Goal: Task Accomplishment & Management: Manage account settings

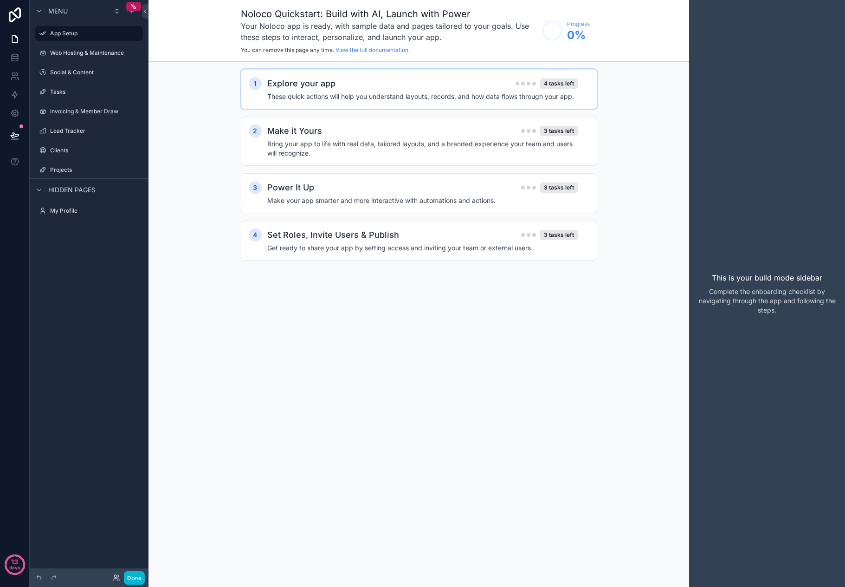
click at [479, 94] on h4 "These quick actions will help you understand layouts, records, and how data flo…" at bounding box center [422, 96] width 311 height 9
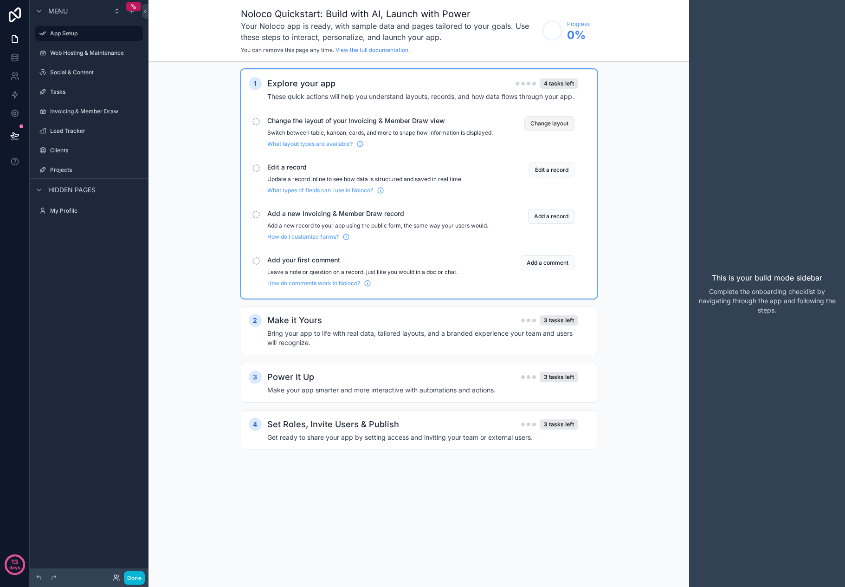
click at [561, 122] on button "Change layout" at bounding box center [550, 123] width 50 height 15
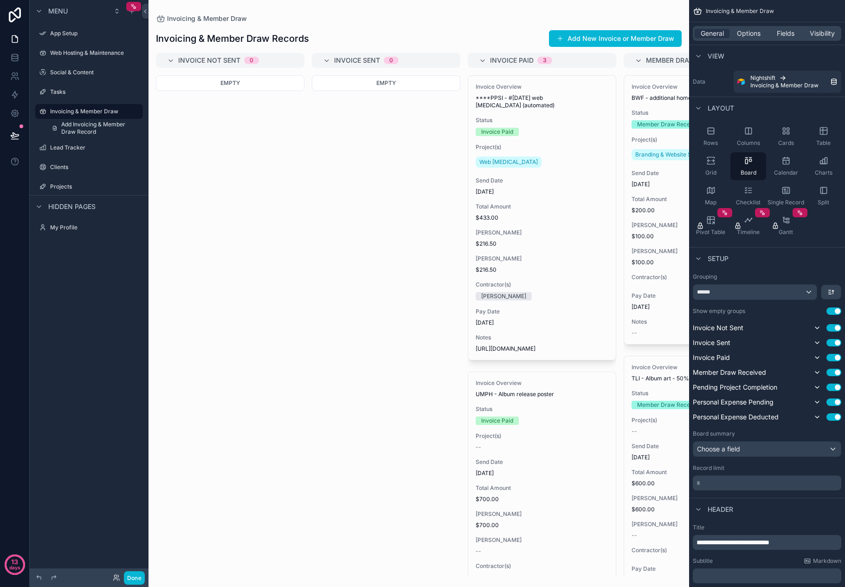
drag, startPoint x: 345, startPoint y: 569, endPoint x: 376, endPoint y: 577, distance: 31.9
click at [376, 577] on div "scrollable content" at bounding box center [419, 293] width 541 height 587
click at [710, 138] on div "Rows" at bounding box center [711, 137] width 36 height 28
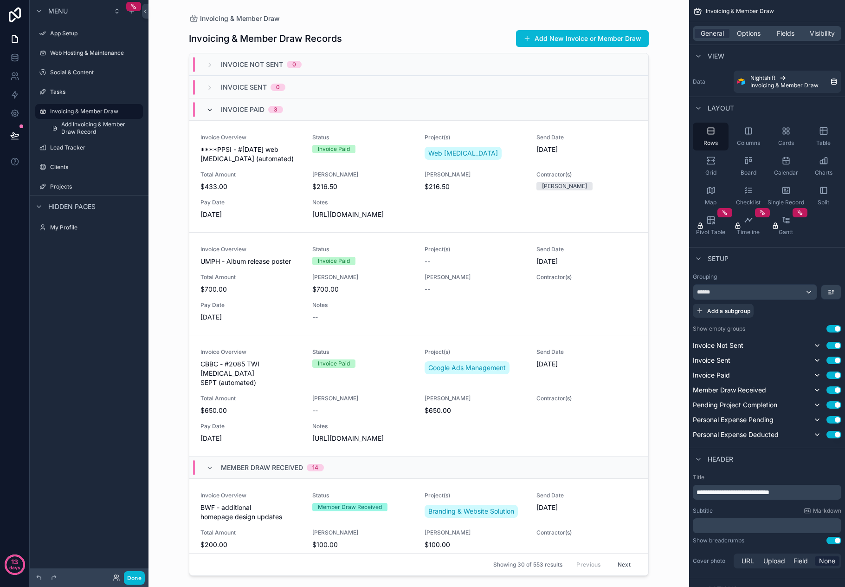
click at [212, 113] on icon "scrollable content" at bounding box center [209, 109] width 7 height 7
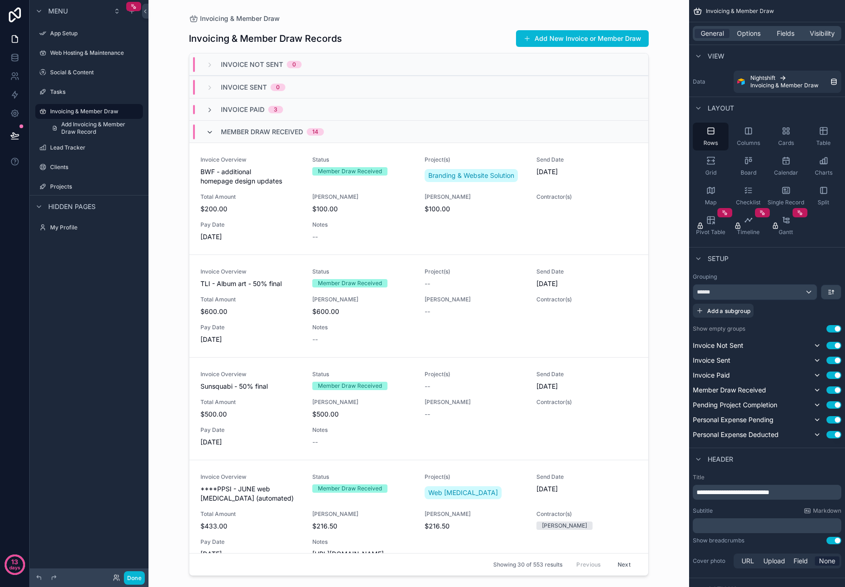
click at [213, 132] on icon "scrollable content" at bounding box center [209, 132] width 7 height 7
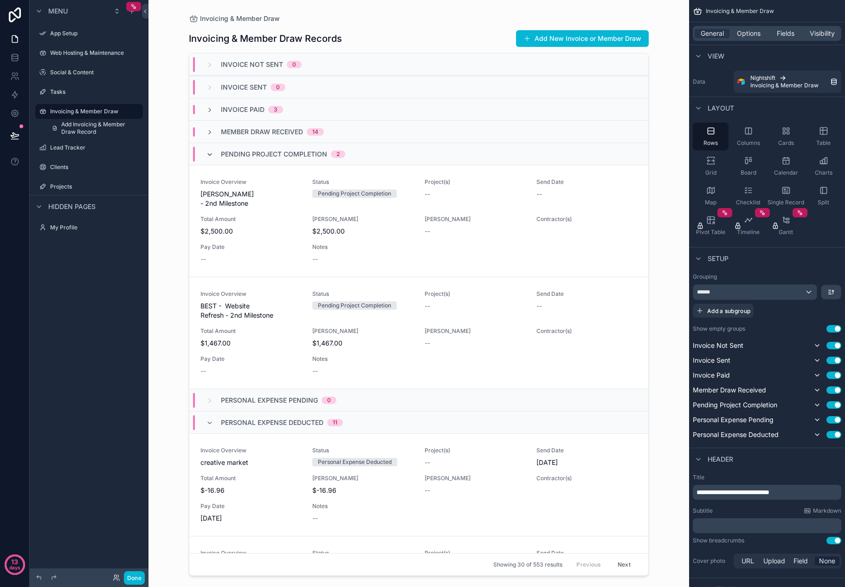
click at [212, 156] on icon "scrollable content" at bounding box center [209, 154] width 7 height 7
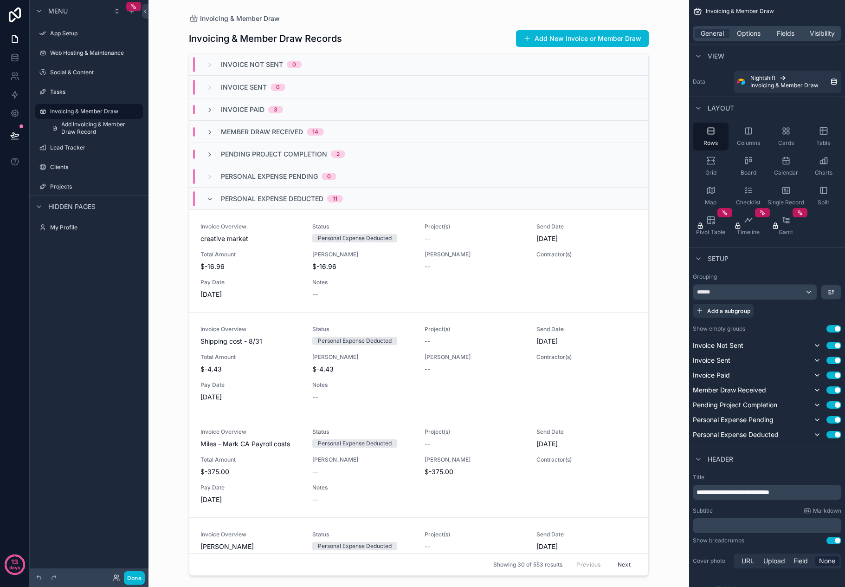
click at [208, 203] on div "Personal Expense Deducted 11" at bounding box center [274, 198] width 137 height 15
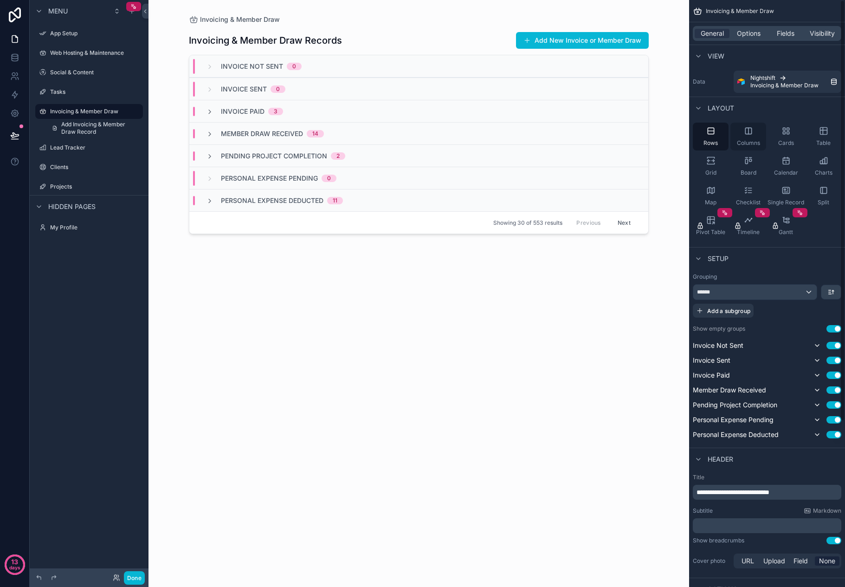
click at [747, 131] on icon "scrollable content" at bounding box center [748, 130] width 9 height 9
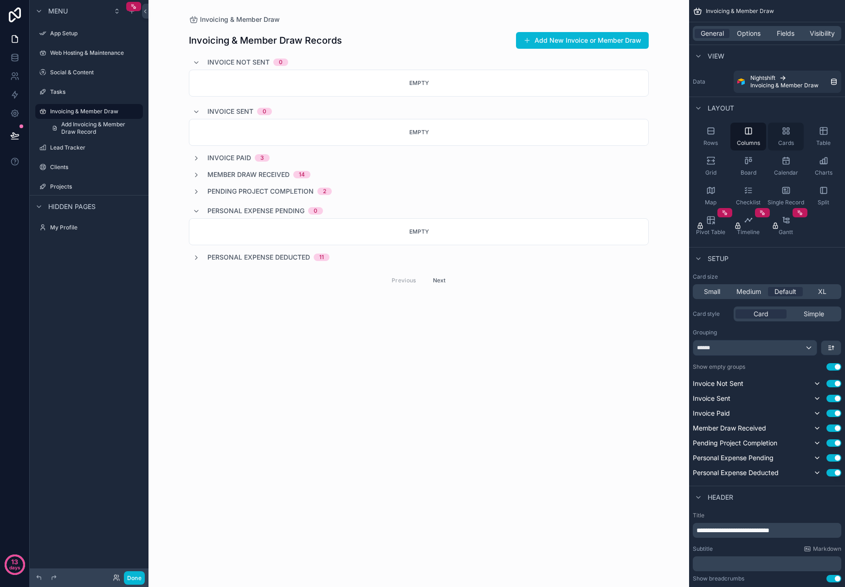
click at [786, 132] on icon "scrollable content" at bounding box center [786, 130] width 9 height 9
click at [824, 134] on icon "scrollable content" at bounding box center [823, 130] width 9 height 9
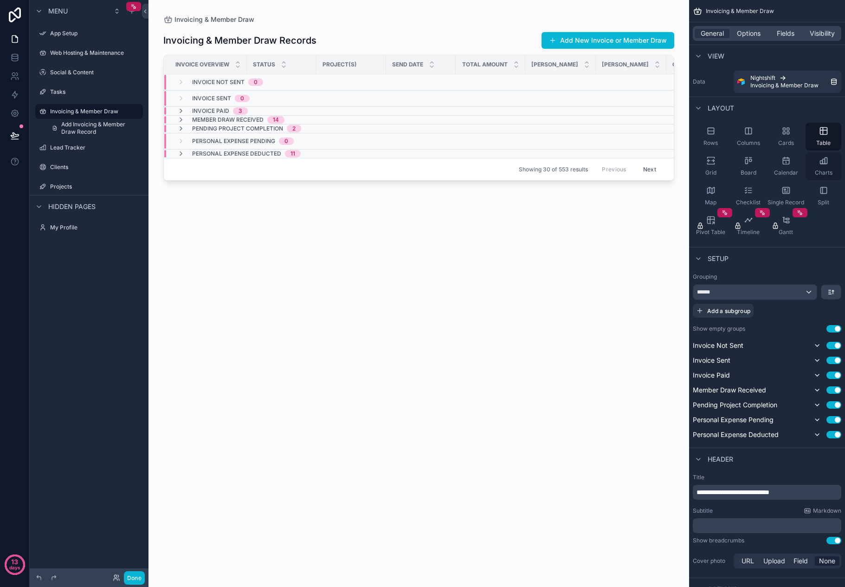
click at [828, 162] on icon "scrollable content" at bounding box center [823, 160] width 9 height 9
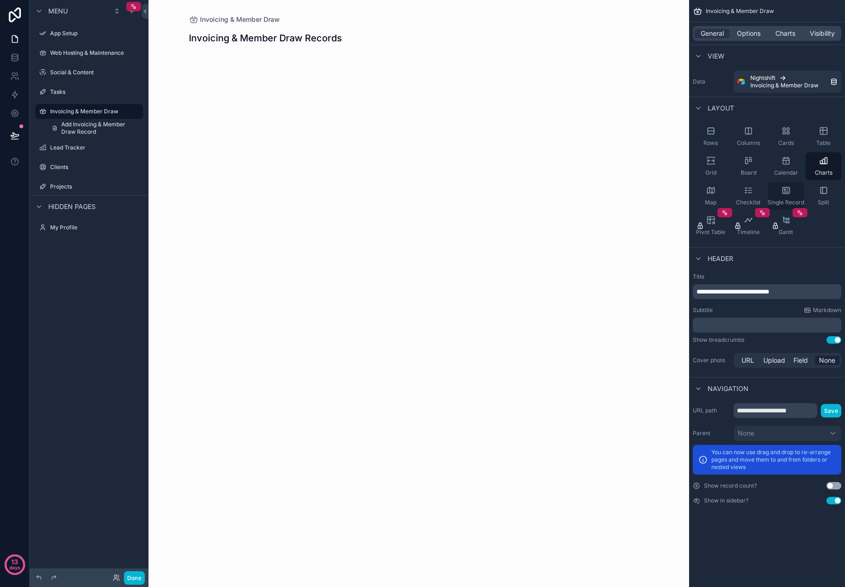
click at [784, 192] on icon "scrollable content" at bounding box center [786, 190] width 9 height 9
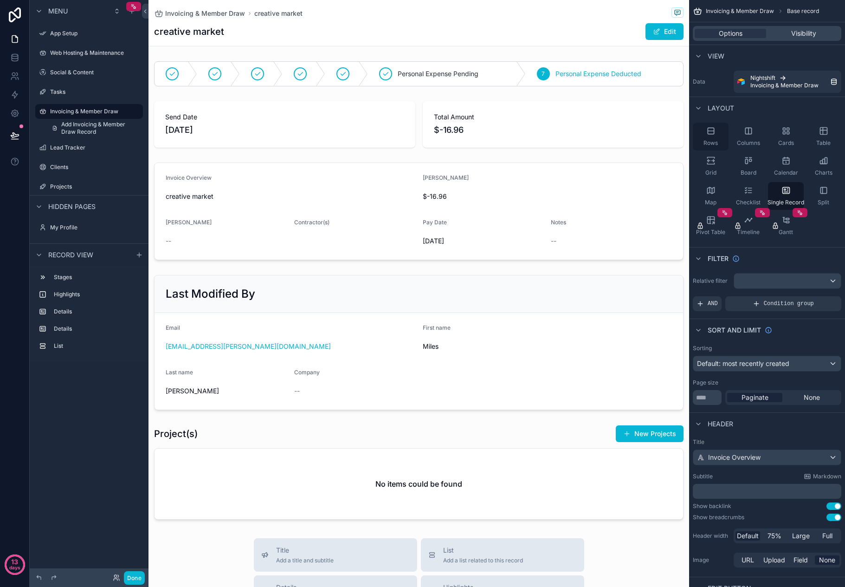
click at [713, 134] on icon "scrollable content" at bounding box center [711, 131] width 6 height 6
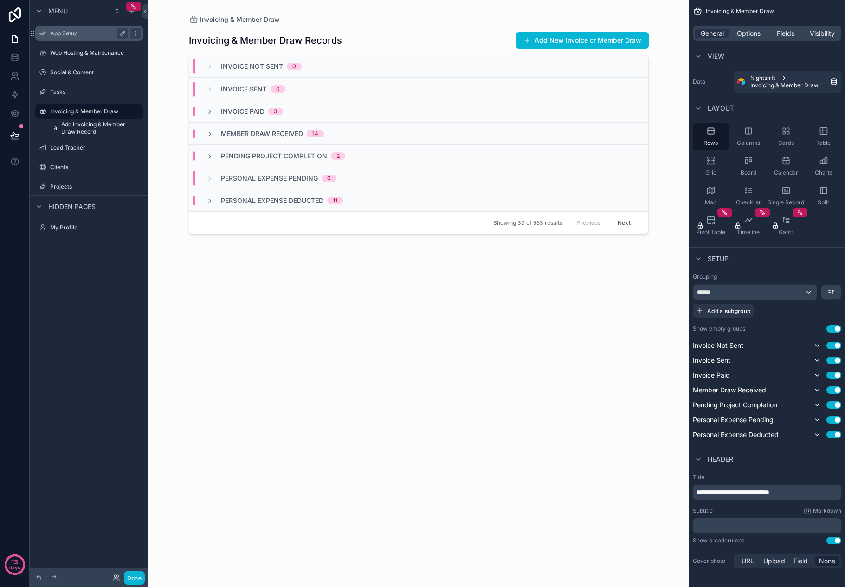
click at [78, 27] on div "App Setup" at bounding box center [89, 33] width 104 height 15
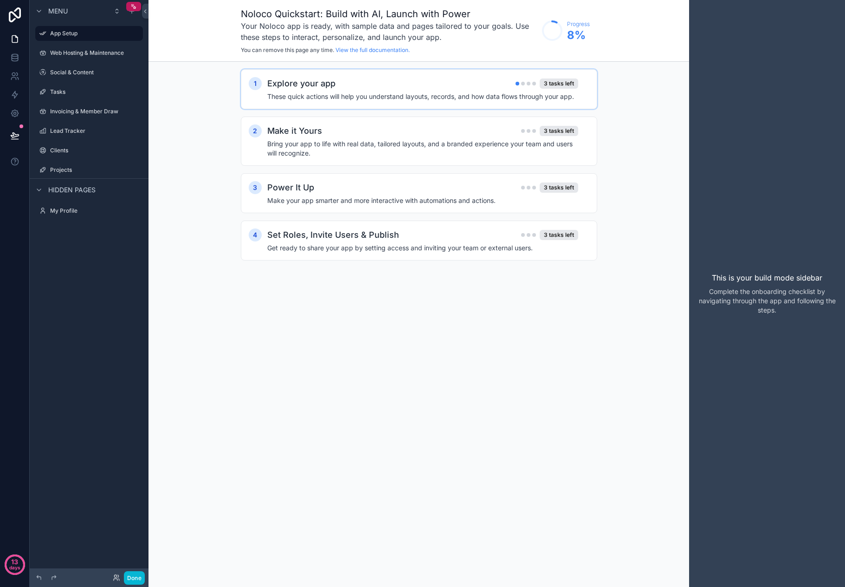
click at [367, 85] on div "Explore your app 3 tasks left" at bounding box center [422, 83] width 311 height 13
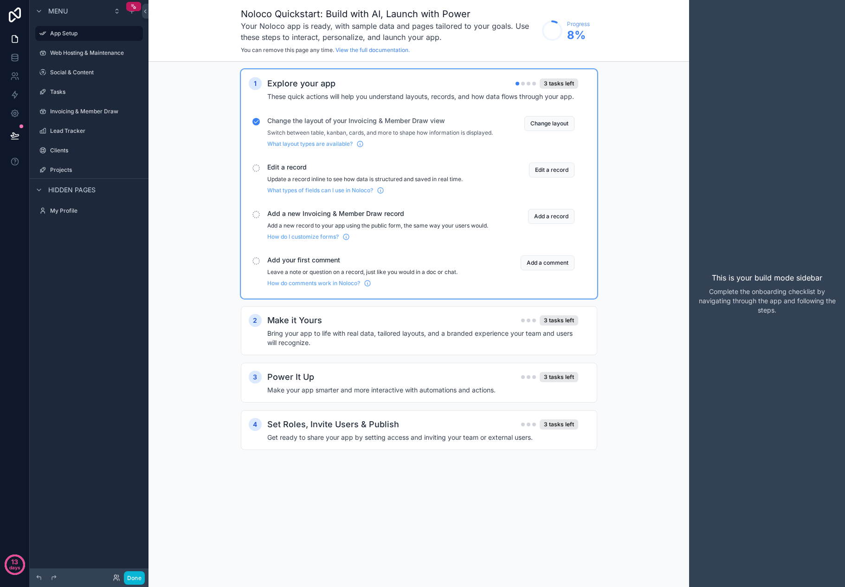
click at [295, 172] on span "Edit a record" at bounding box center [380, 166] width 226 height 9
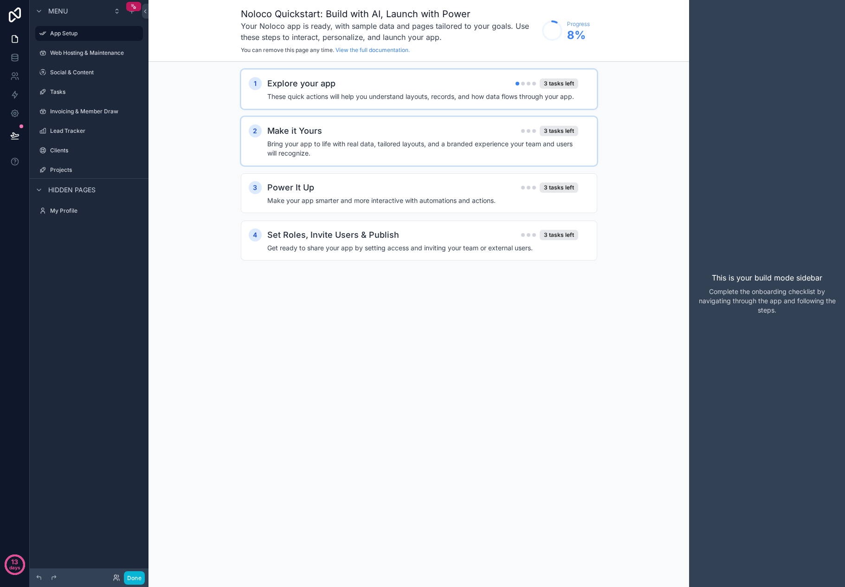
click at [324, 138] on div "Make it Yours 3 tasks left Bring your app to life with real data, tailored layo…" at bounding box center [428, 140] width 322 height 33
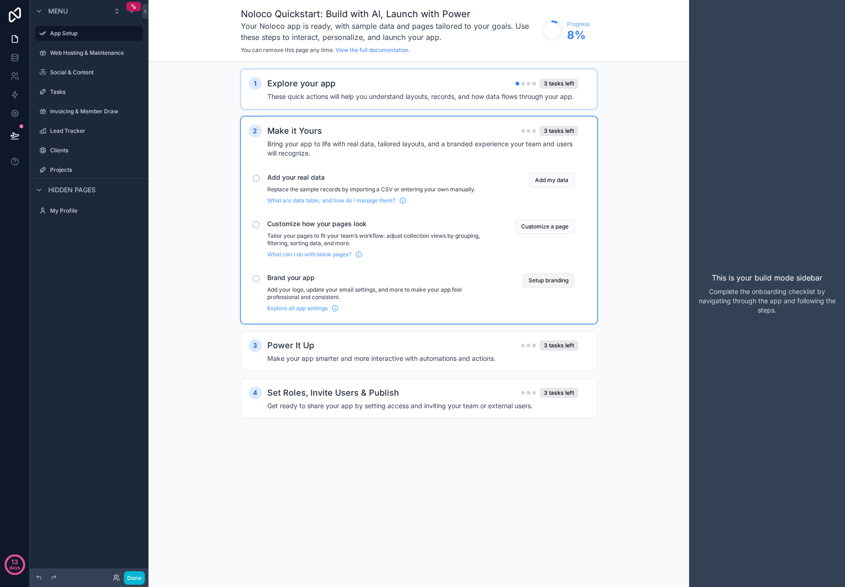
click at [543, 278] on button "Setup branding" at bounding box center [549, 280] width 52 height 15
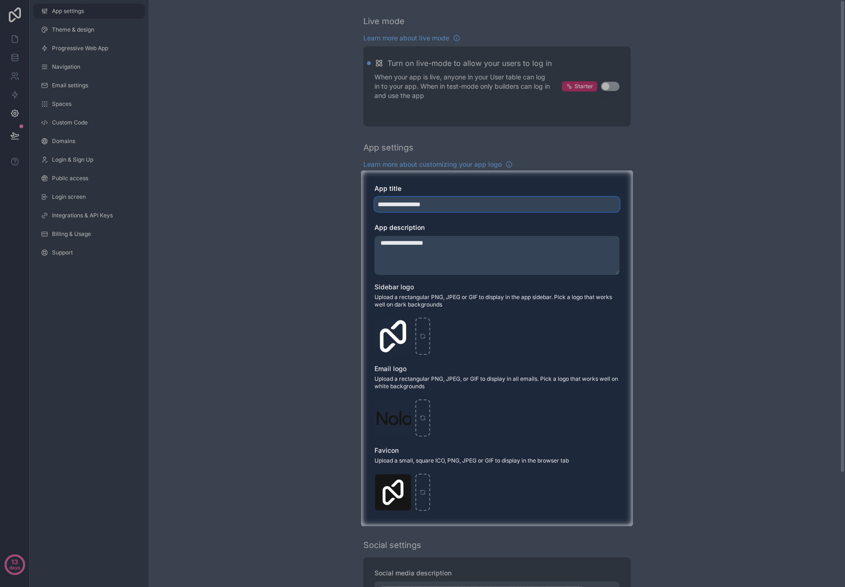
click at [416, 208] on input "**********" at bounding box center [497, 204] width 245 height 15
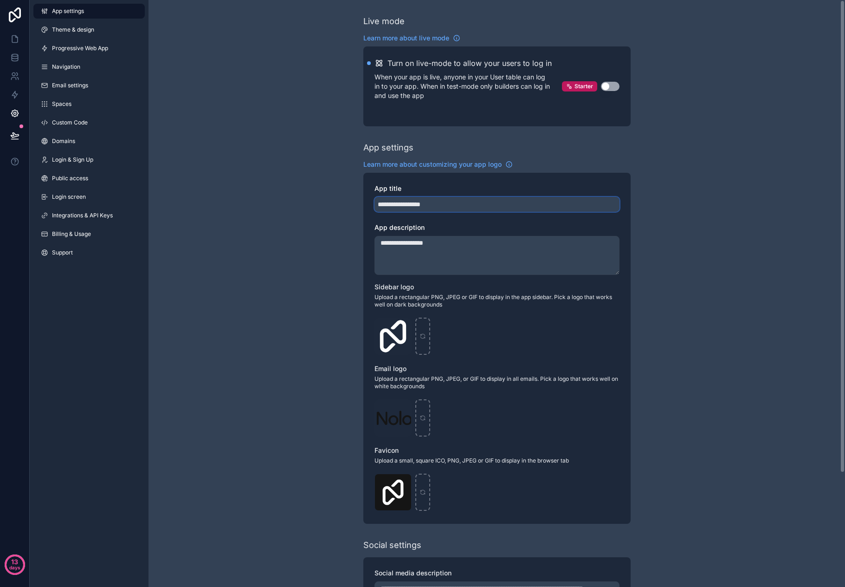
click at [409, 206] on body "**********" at bounding box center [422, 293] width 845 height 587
click at [408, 204] on input "**********" at bounding box center [497, 204] width 245 height 15
type input "**********"
click at [410, 244] on textarea "**********" at bounding box center [497, 255] width 245 height 39
click at [267, 234] on div "**********" at bounding box center [497, 364] width 697 height 728
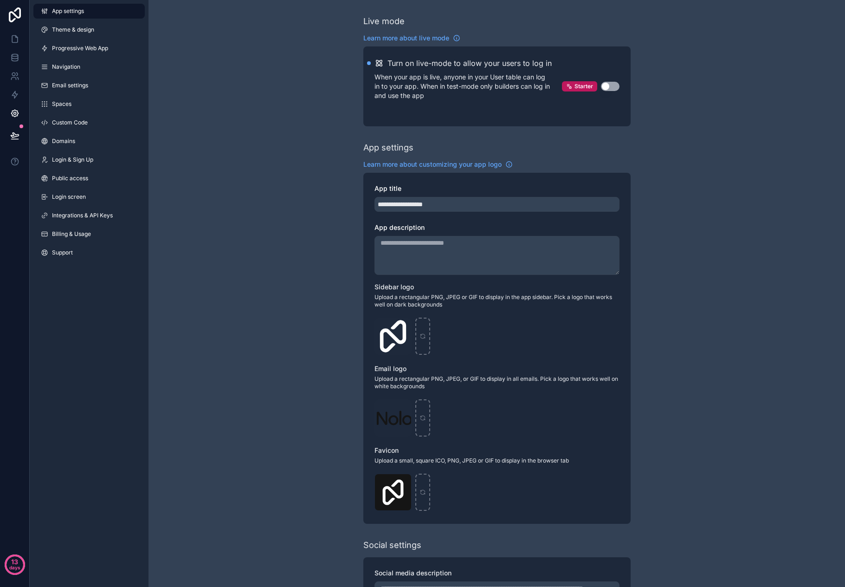
click at [532, 326] on div "Logo-Sq-No-Padding .png" at bounding box center [497, 336] width 245 height 37
click at [423, 337] on icon "scrollable content" at bounding box center [423, 336] width 6 height 6
type input "**********"
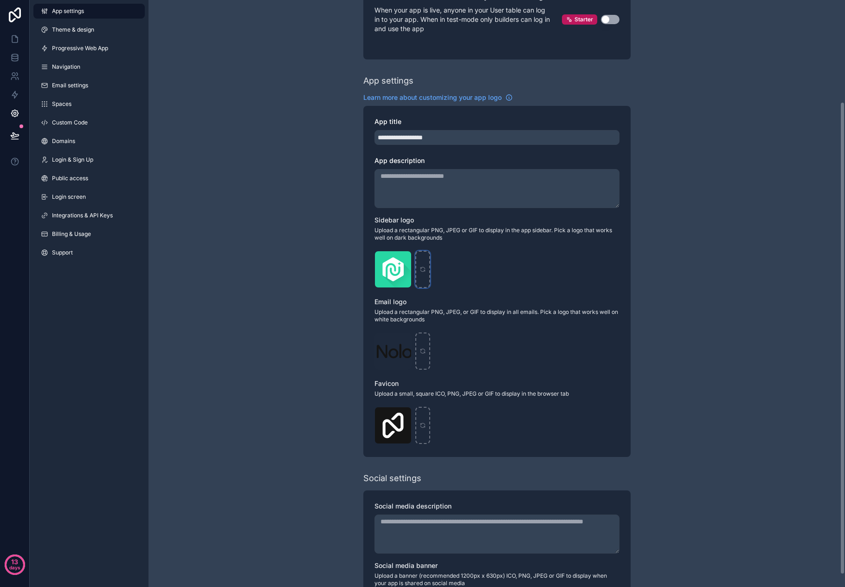
scroll to position [139, 0]
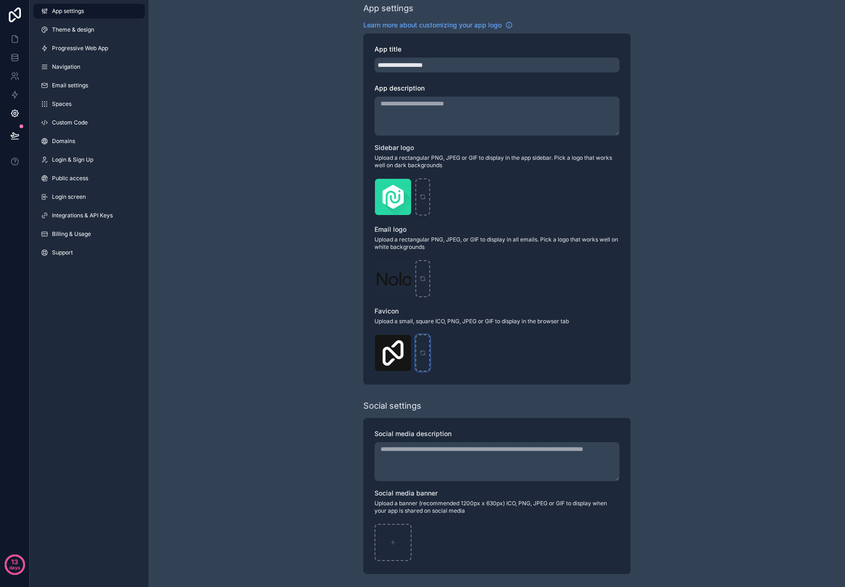
click at [419, 339] on div "scrollable content" at bounding box center [422, 352] width 15 height 37
type input "**********"
click at [425, 283] on div "scrollable content" at bounding box center [422, 278] width 15 height 37
type input "**********"
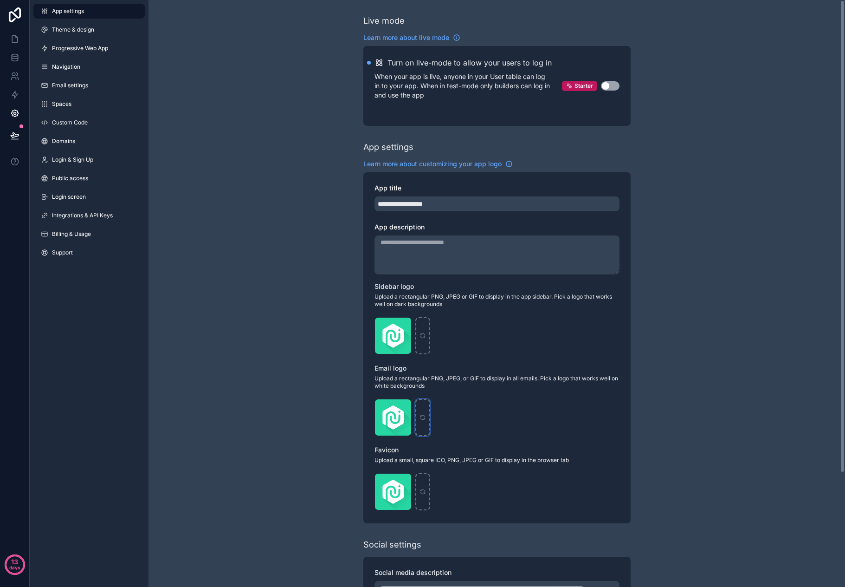
scroll to position [0, 0]
click at [89, 29] on span "Theme & design" at bounding box center [73, 29] width 42 height 7
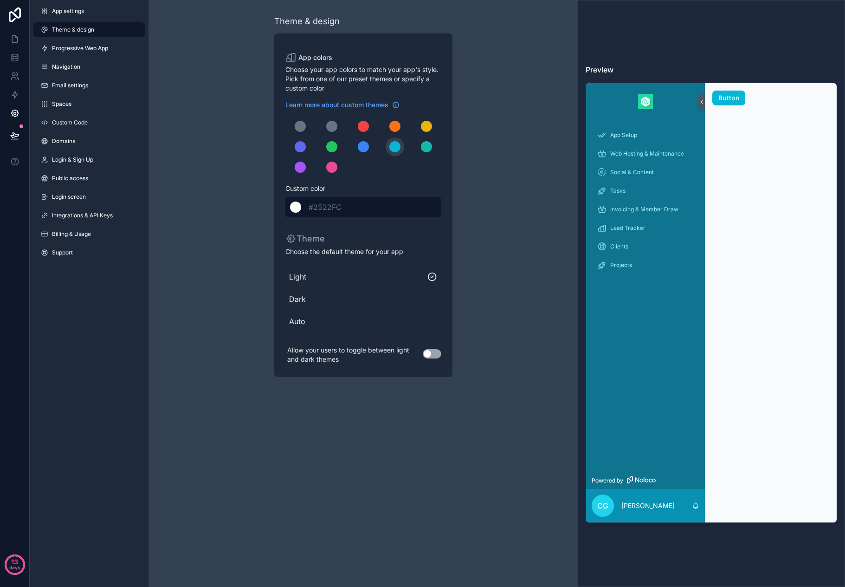
click at [342, 212] on span "#2522FC" at bounding box center [329, 206] width 40 height 11
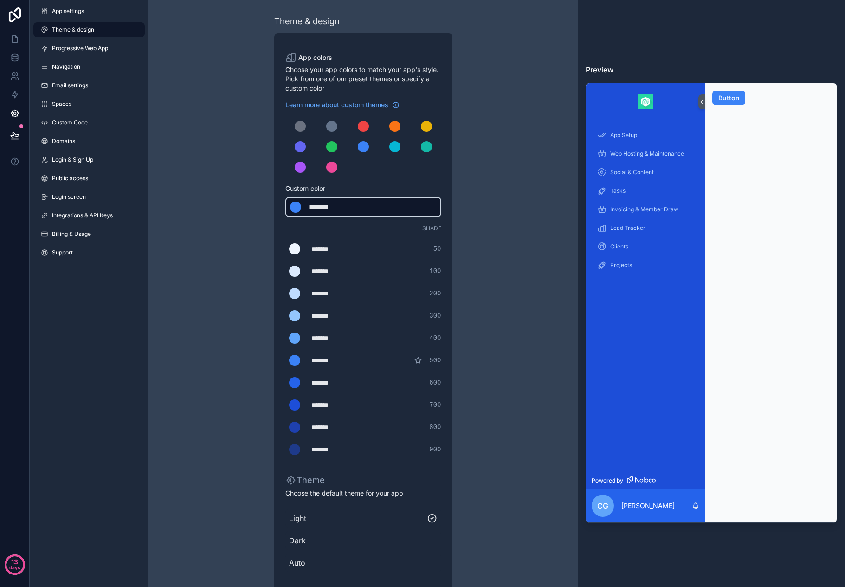
click at [320, 451] on div "*******" at bounding box center [334, 449] width 46 height 9
click at [298, 448] on div "scrollable content" at bounding box center [294, 449] width 11 height 11
click at [286, 449] on input "*******" at bounding box center [286, 449] width 0 height 0
click at [298, 448] on div "scrollable content" at bounding box center [294, 449] width 11 height 11
click at [286, 449] on input "*******" at bounding box center [286, 449] width 0 height 0
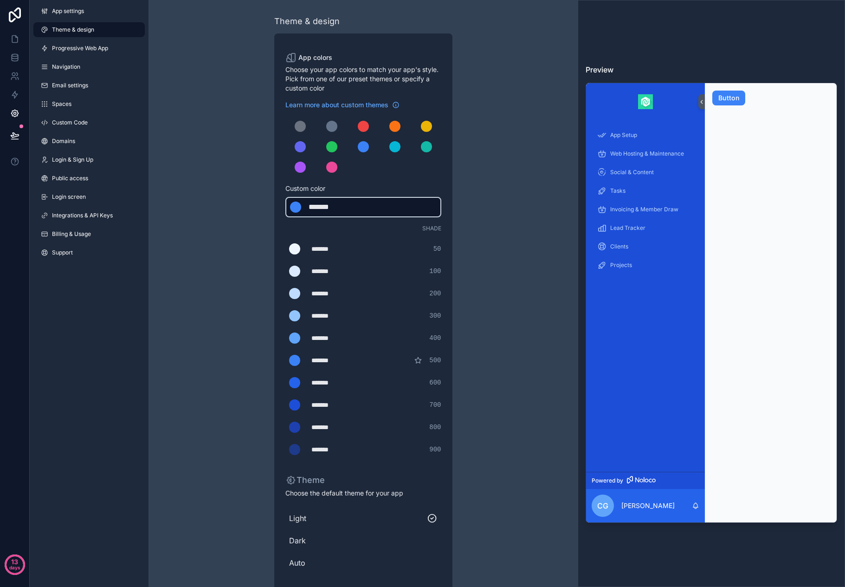
click at [230, 357] on div "Theme & design App colors Choose your app colors to match your app's style. Pic…" at bounding box center [363, 316] width 267 height 633
drag, startPoint x: 349, startPoint y: 207, endPoint x: 274, endPoint y: 208, distance: 74.7
click at [274, 208] on div "App colors Choose your app colors to match your app's style. Pick from one of o…" at bounding box center [363, 325] width 178 height 585
type div "*******"
click at [221, 260] on div "Theme & design App colors Choose your app colors to match your app's style. Pic…" at bounding box center [363, 316] width 429 height 633
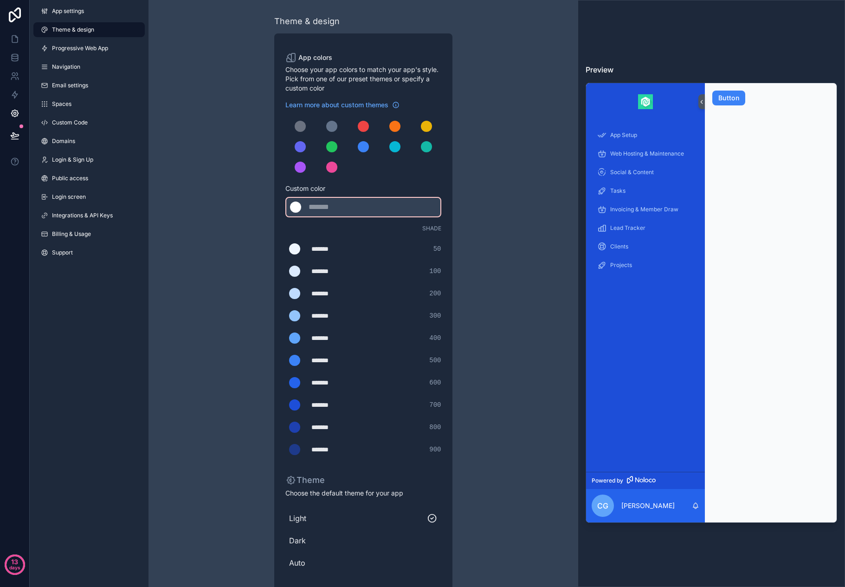
click at [268, 293] on div "Theme & design App colors Choose your app colors to match your app's style. Pic…" at bounding box center [363, 316] width 267 height 633
click at [74, 20] on div "App settings Theme & design Progressive Web App Navigation Email settings Space…" at bounding box center [89, 133] width 119 height 267
click at [73, 13] on span "App settings" at bounding box center [68, 10] width 32 height 7
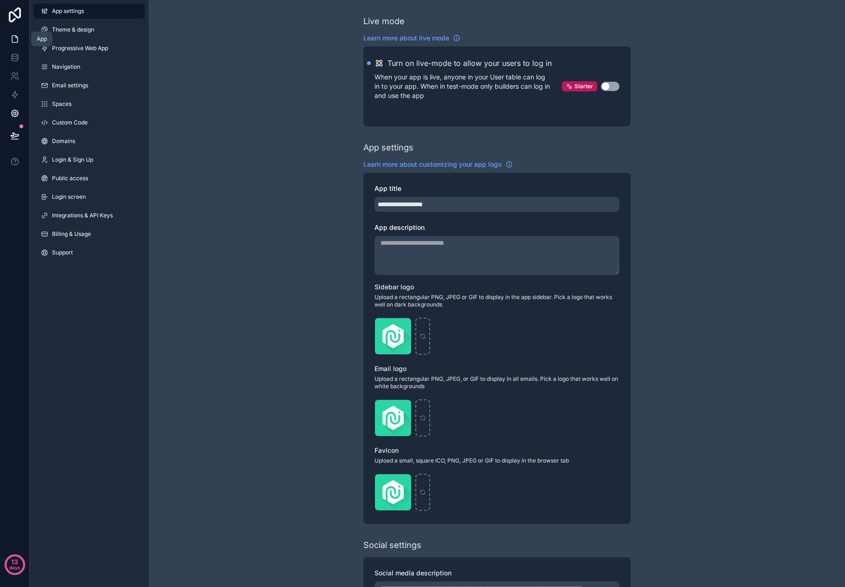
click at [20, 43] on link at bounding box center [14, 39] width 29 height 19
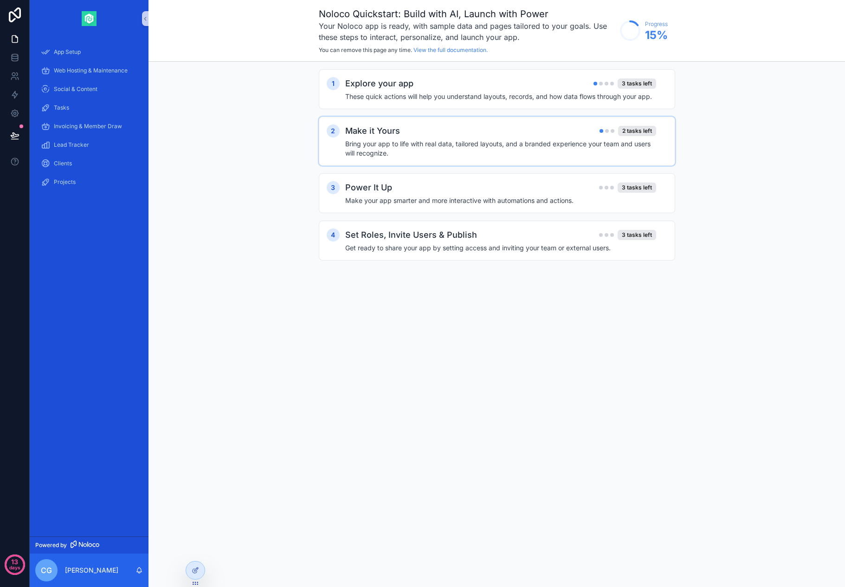
click at [415, 132] on div "Make it Yours 2 tasks left" at bounding box center [500, 130] width 311 height 13
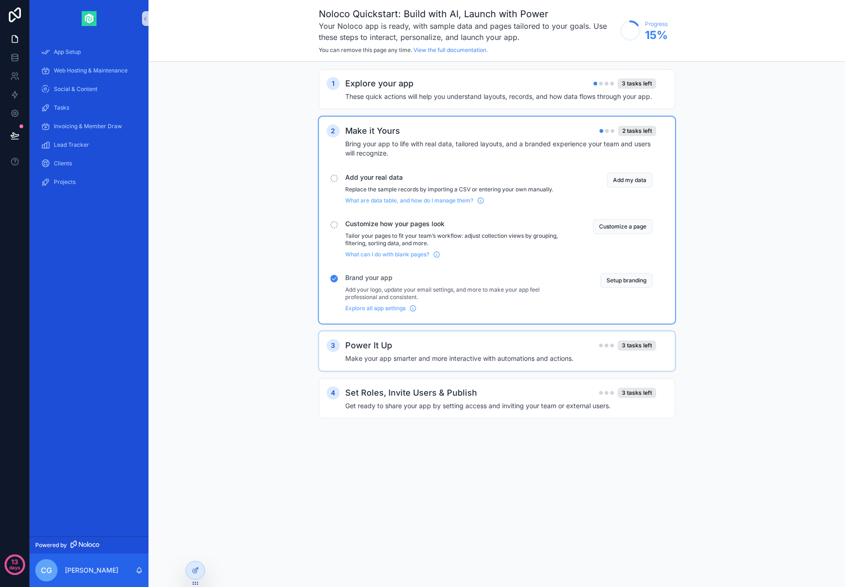
click at [413, 360] on h4 "Make your app smarter and more interactive with automations and actions." at bounding box center [500, 358] width 311 height 9
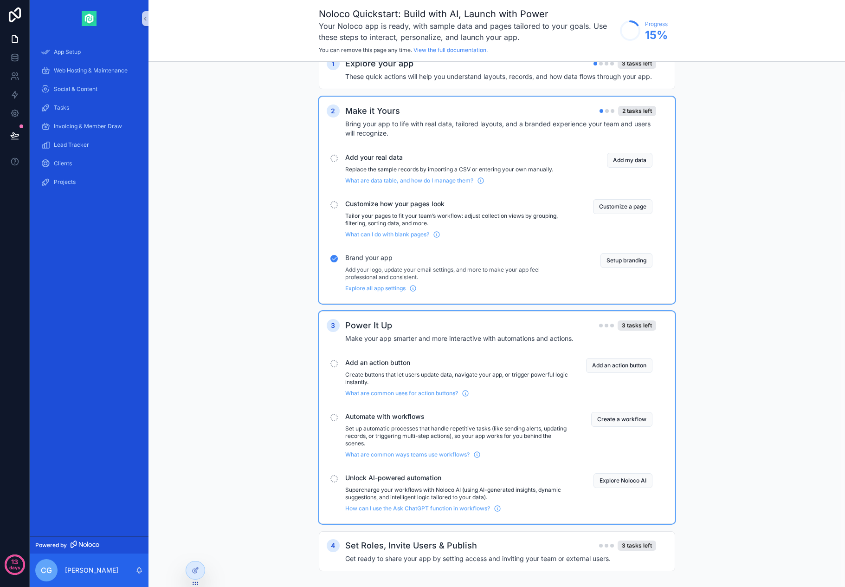
scroll to position [30, 0]
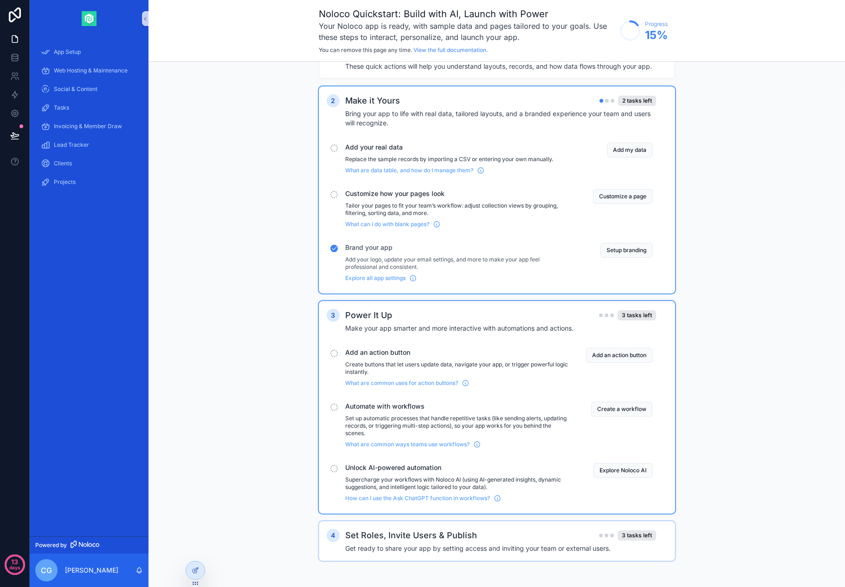
click at [391, 543] on div "Set Roles, Invite Users & Publish 3 tasks left Get ready to share your app by s…" at bounding box center [506, 541] width 322 height 24
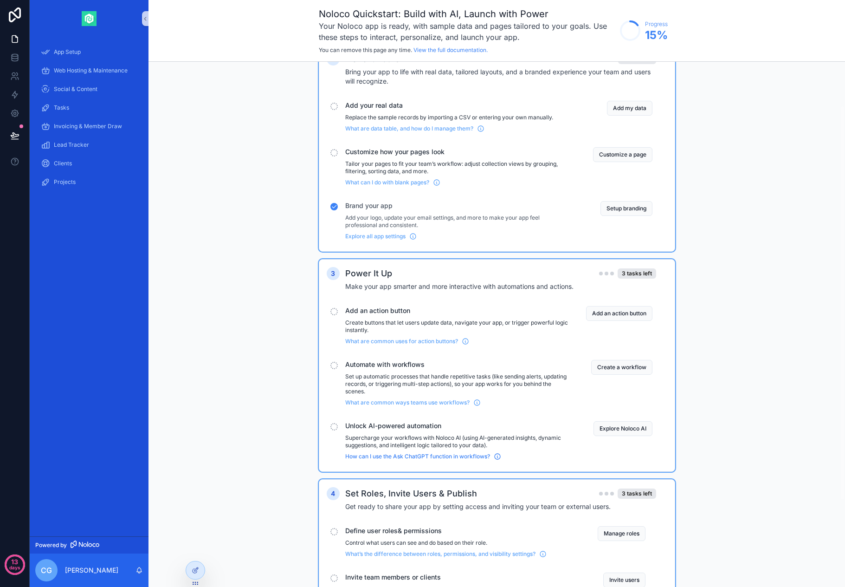
scroll to position [173, 0]
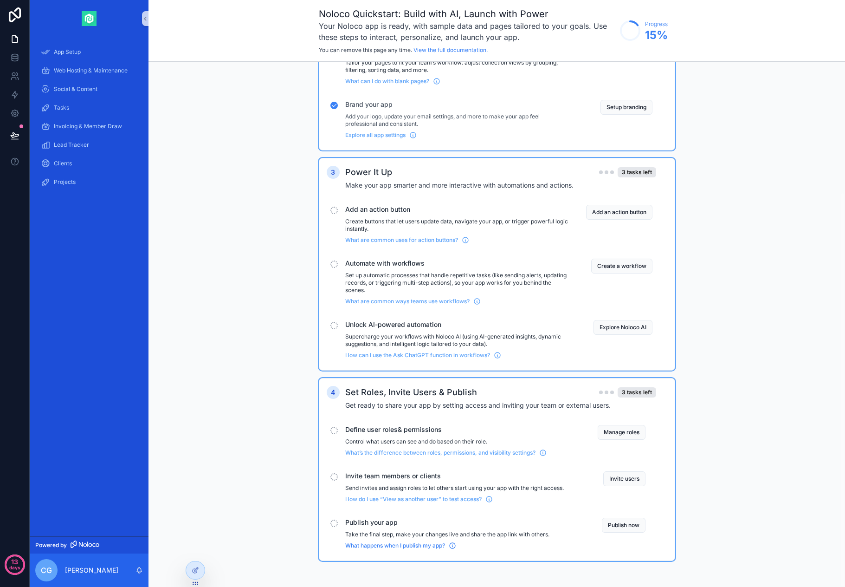
click at [431, 544] on span "What happens when I publish my app?" at bounding box center [395, 545] width 100 height 7
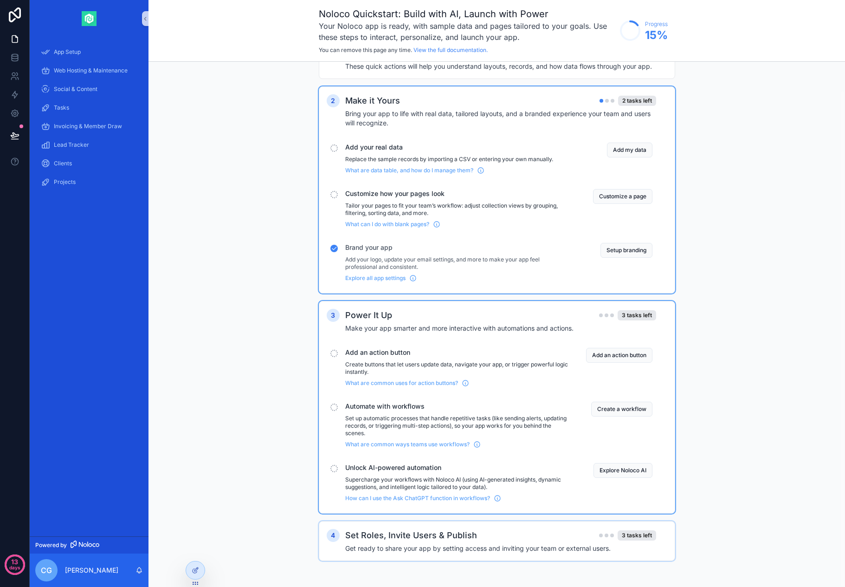
scroll to position [30, 0]
click at [500, 497] on icon "scrollable content" at bounding box center [497, 497] width 7 height 7
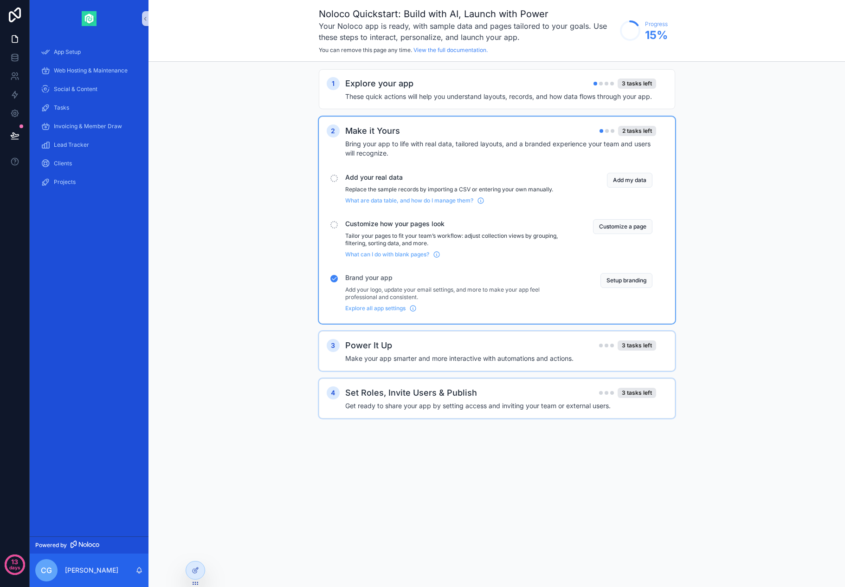
scroll to position [0, 0]
click at [581, 393] on div "Set Roles, Invite Users & Publish 3 tasks left" at bounding box center [500, 392] width 311 height 13
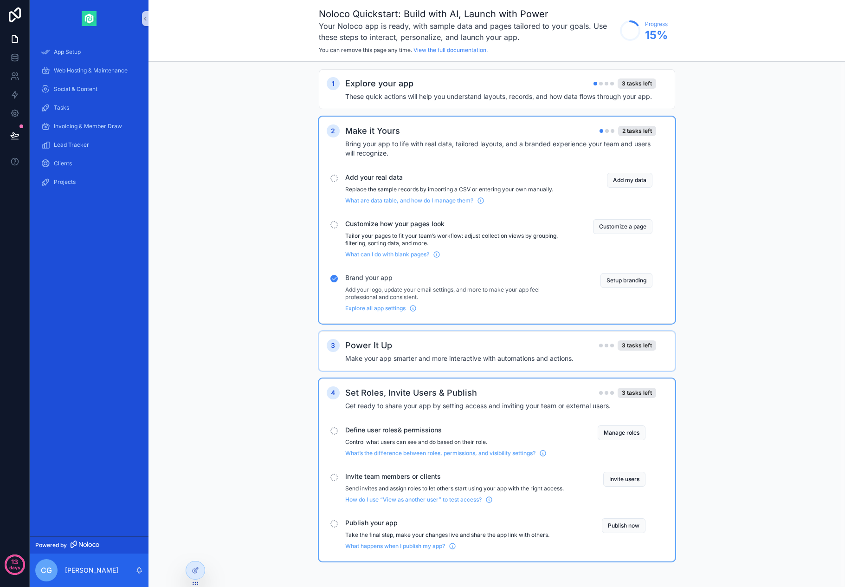
scroll to position [0, 0]
click at [626, 526] on button "Publish now" at bounding box center [624, 525] width 44 height 15
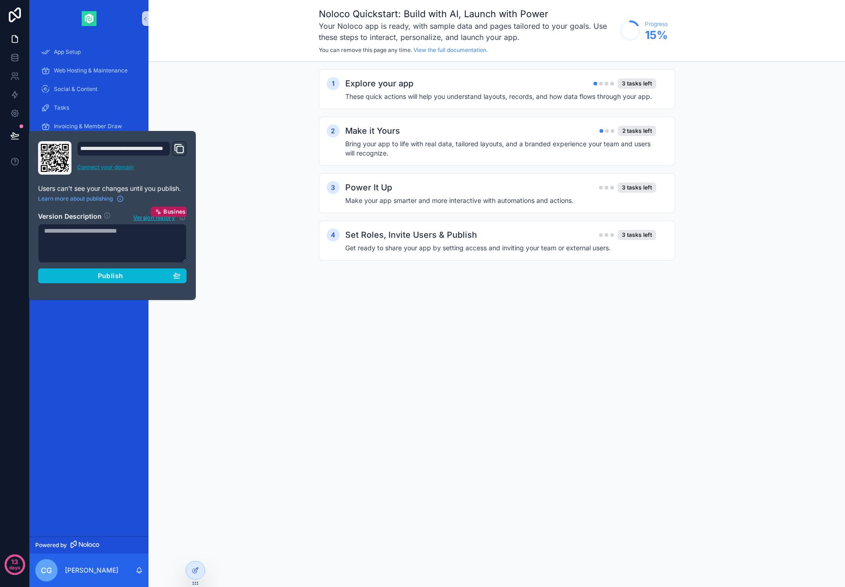
click at [120, 168] on link "Connect your domain" at bounding box center [132, 166] width 110 height 7
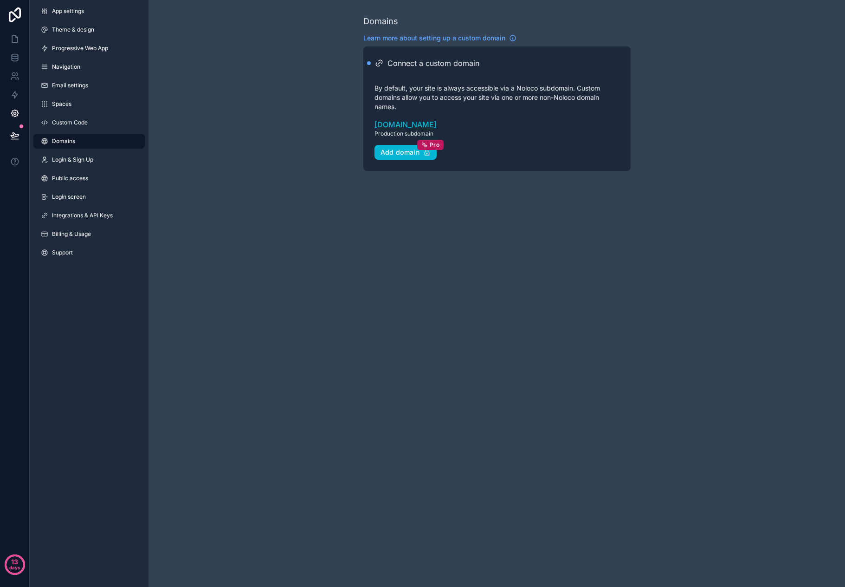
click at [446, 127] on link "nightshiftcreative.noloco.co" at bounding box center [497, 124] width 245 height 11
click at [21, 42] on link at bounding box center [14, 39] width 29 height 19
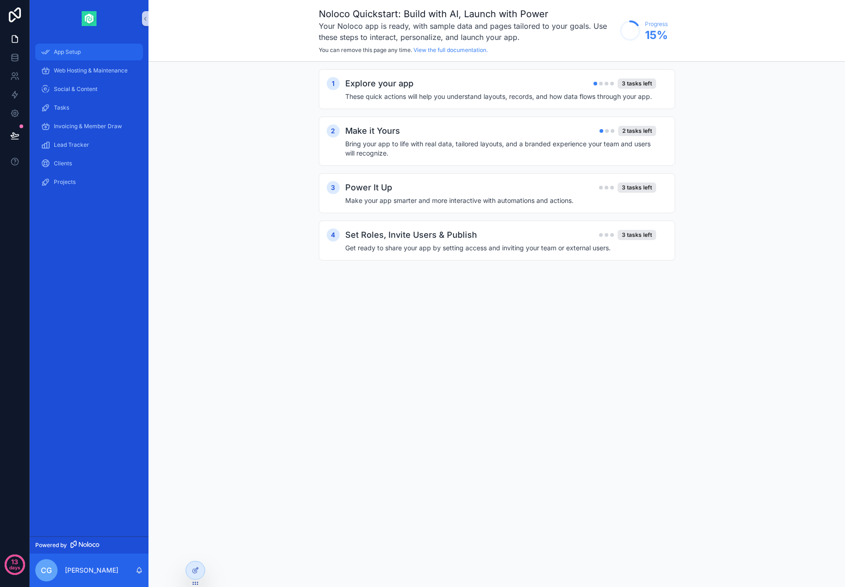
click at [86, 53] on div "App Setup" at bounding box center [89, 52] width 97 height 15
click at [17, 53] on icon at bounding box center [14, 57] width 9 height 9
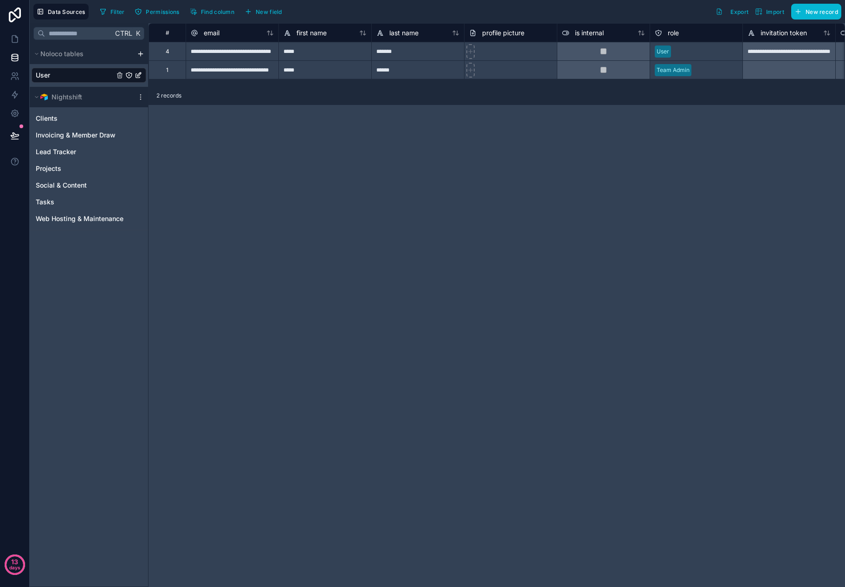
click at [114, 354] on div "Ctrl K Noloco tables User Nightshift Clients Invoicing & Member Draw Lead Track…" at bounding box center [89, 305] width 119 height 564
click at [54, 120] on span "Clients" at bounding box center [47, 118] width 22 height 9
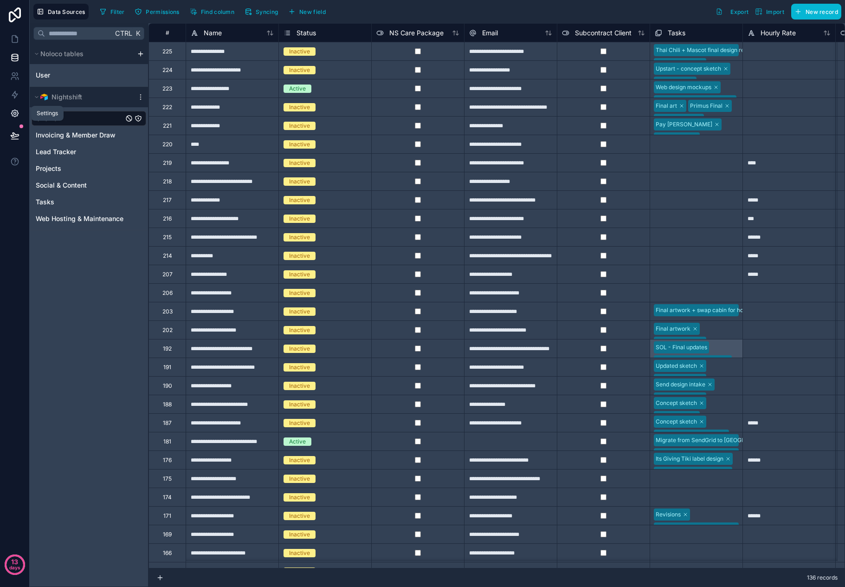
click at [20, 109] on link at bounding box center [14, 113] width 29 height 19
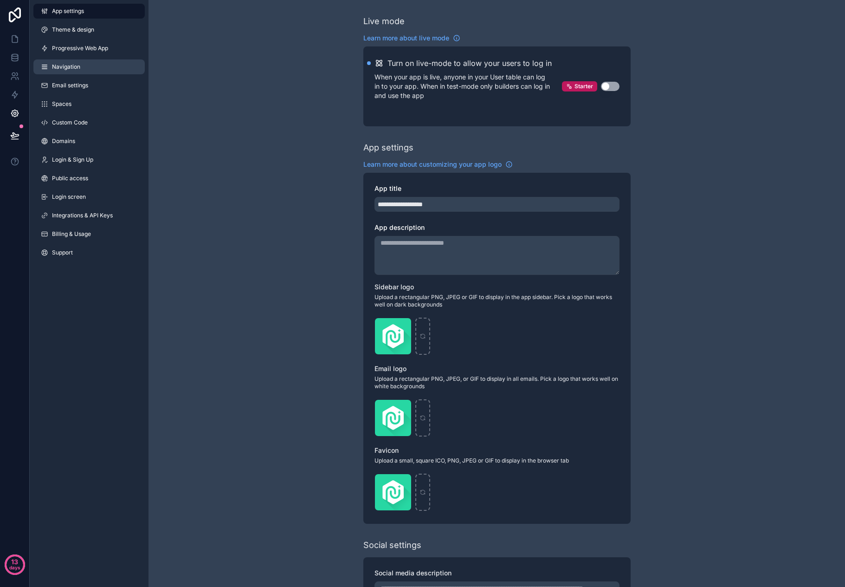
click at [84, 64] on link "Navigation" at bounding box center [88, 66] width 111 height 15
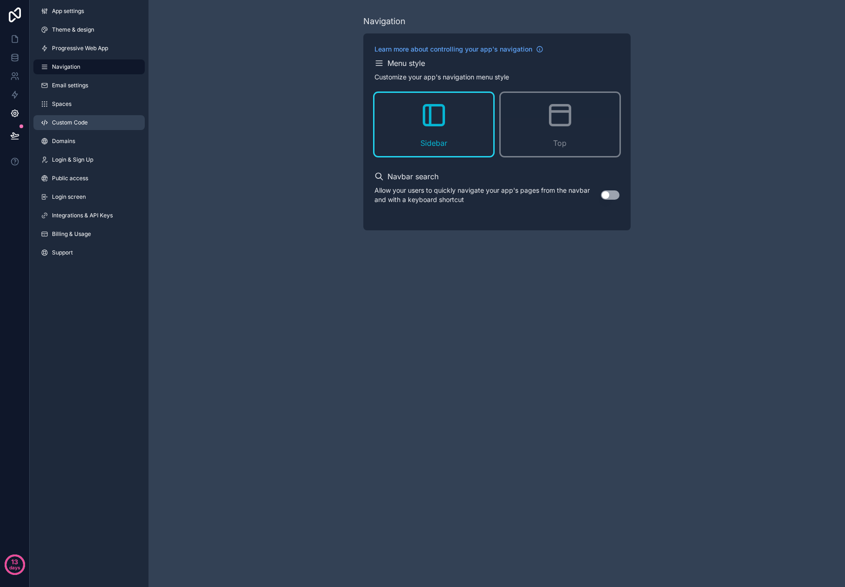
click at [91, 118] on link "Custom Code" at bounding box center [88, 122] width 111 height 15
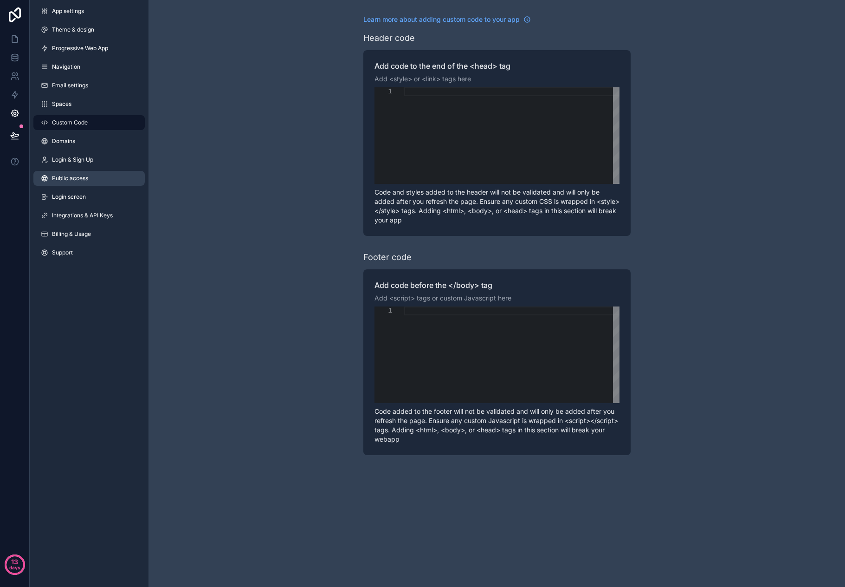
click at [78, 181] on span "Public access" at bounding box center [70, 178] width 36 height 7
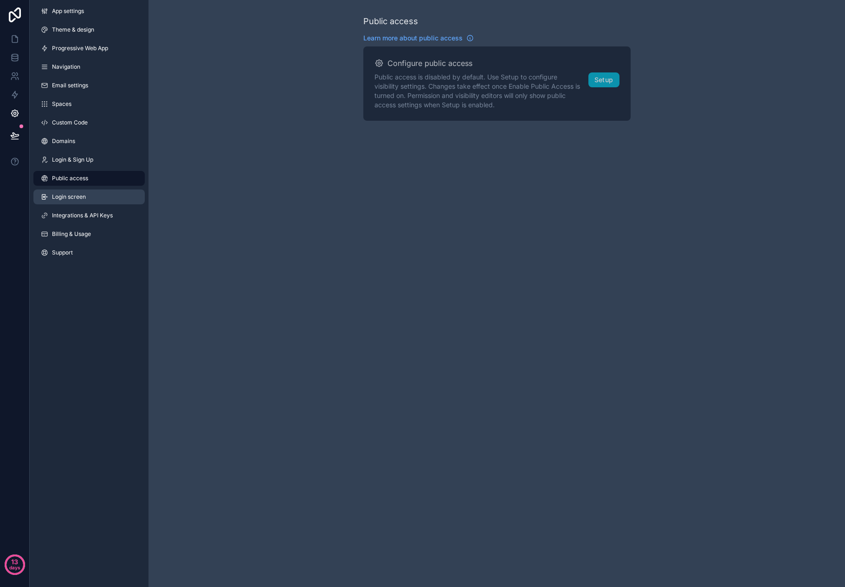
click at [77, 193] on span "Login screen" at bounding box center [69, 196] width 34 height 7
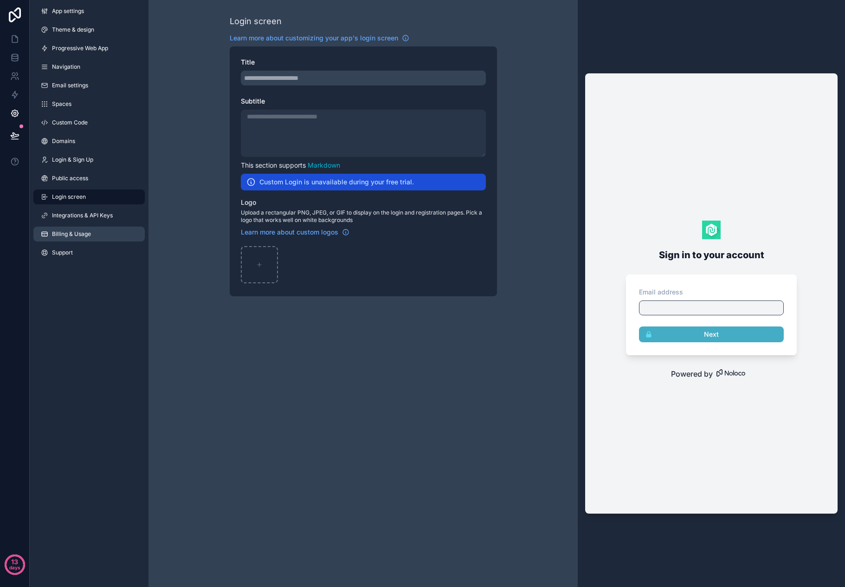
click at [72, 237] on span "Billing & Usage" at bounding box center [71, 233] width 39 height 7
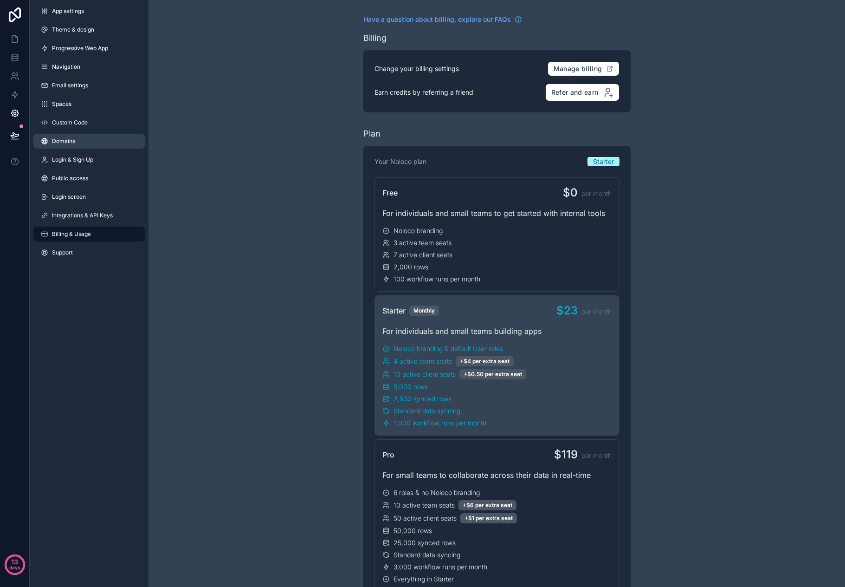
click at [63, 144] on span "Domains" at bounding box center [63, 140] width 23 height 7
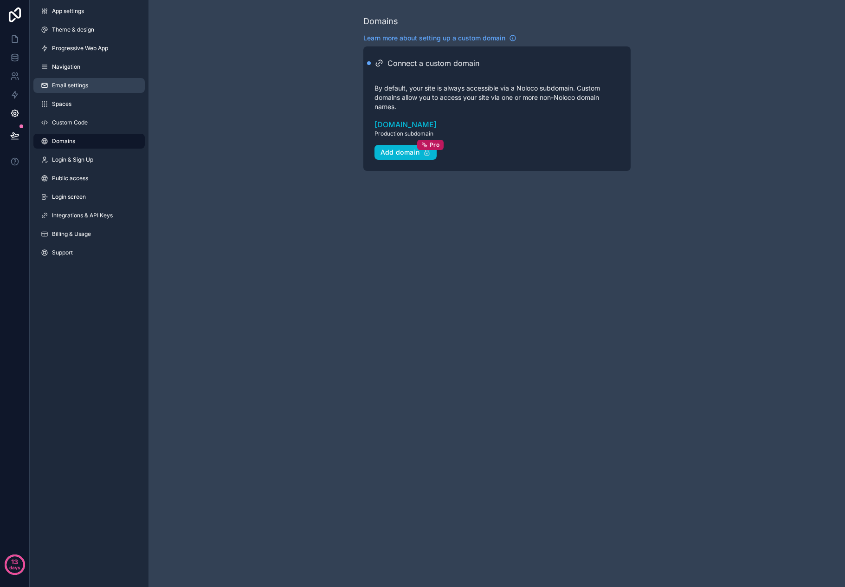
click at [83, 91] on link "Email settings" at bounding box center [88, 85] width 111 height 15
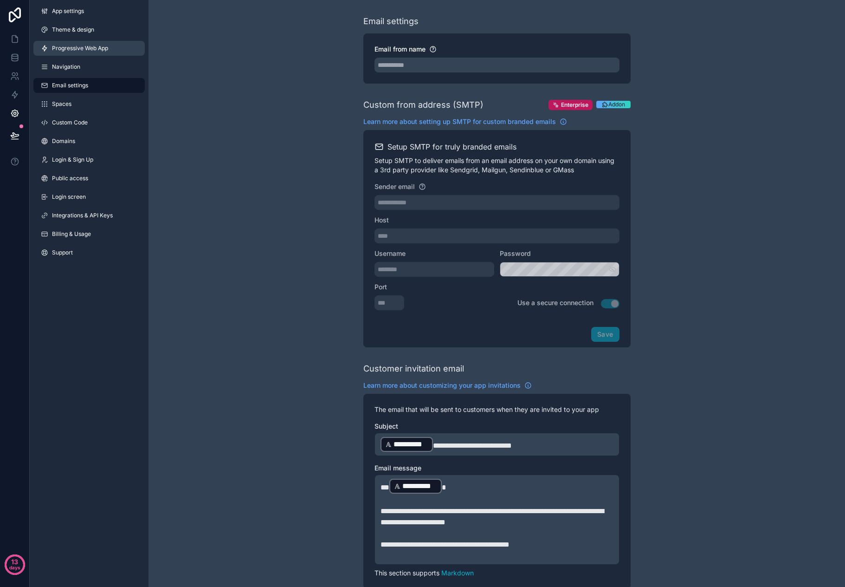
click at [77, 48] on span "Progressive Web App" at bounding box center [80, 48] width 56 height 7
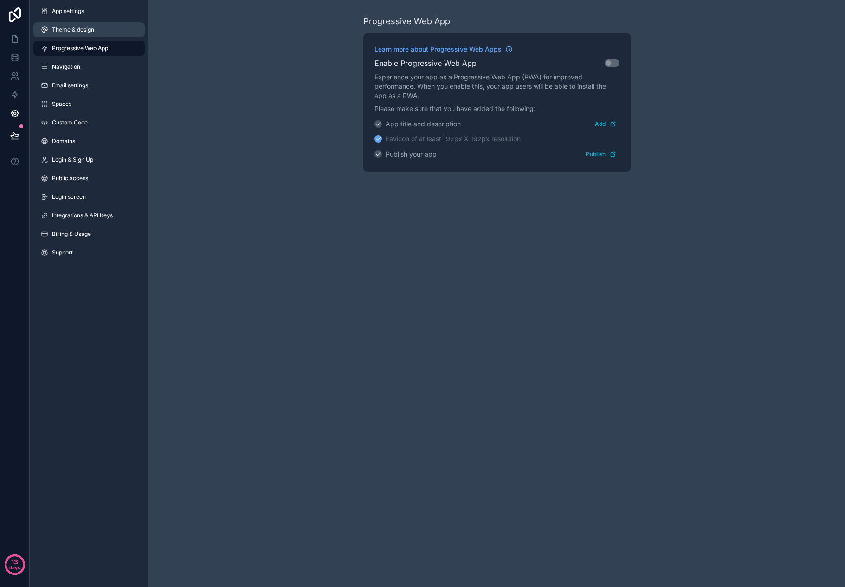
click at [78, 31] on span "Theme & design" at bounding box center [73, 29] width 42 height 7
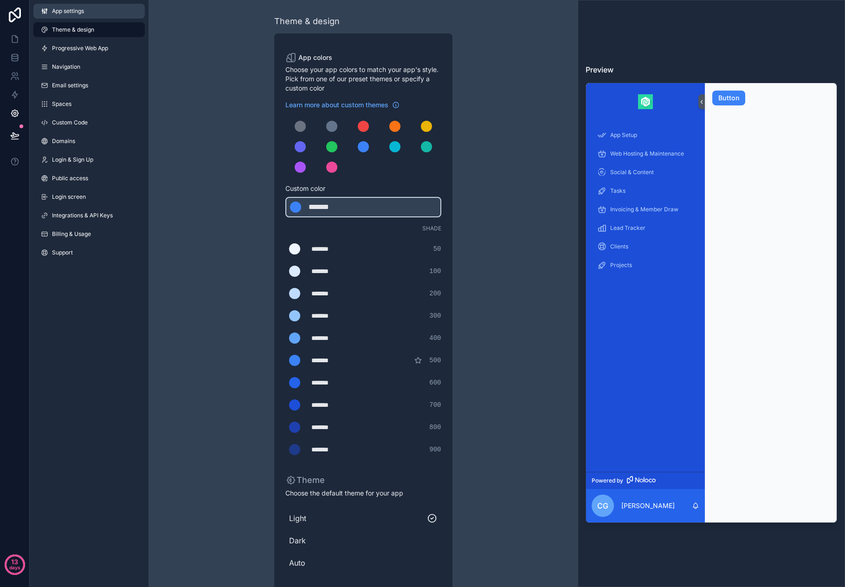
click at [71, 11] on span "App settings" at bounding box center [68, 10] width 32 height 7
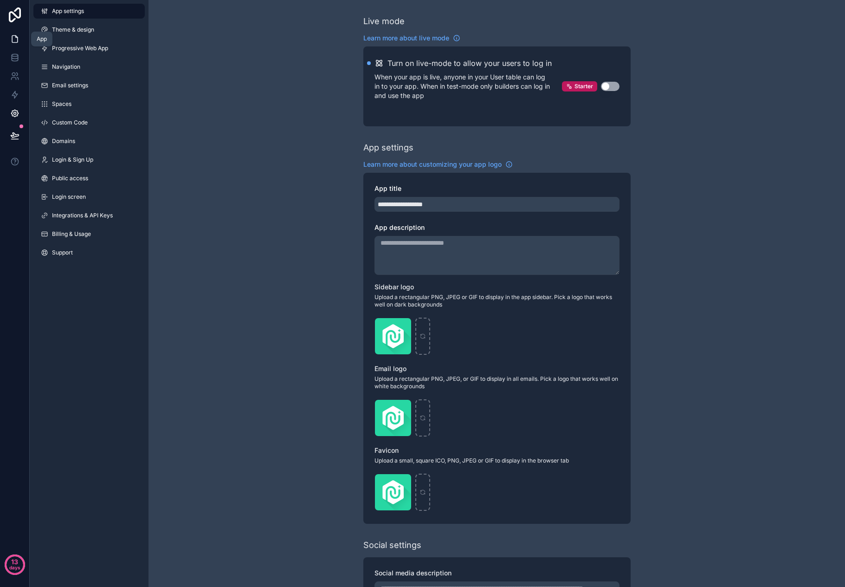
click at [12, 41] on icon at bounding box center [15, 39] width 6 height 7
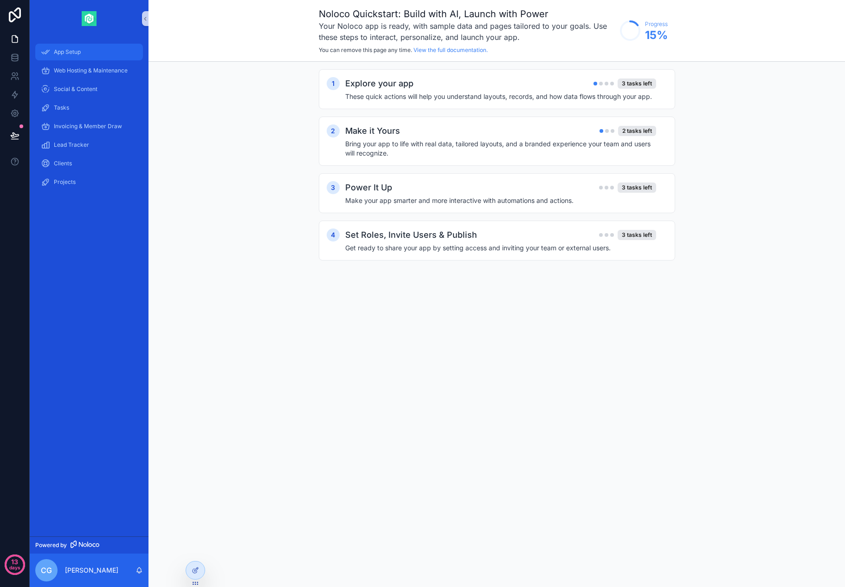
click at [82, 50] on div "App Setup" at bounding box center [89, 52] width 97 height 15
click at [78, 53] on span "App Setup" at bounding box center [67, 51] width 27 height 7
click at [87, 50] on div "App Setup" at bounding box center [89, 52] width 97 height 15
click at [194, 571] on icon at bounding box center [195, 569] width 7 height 7
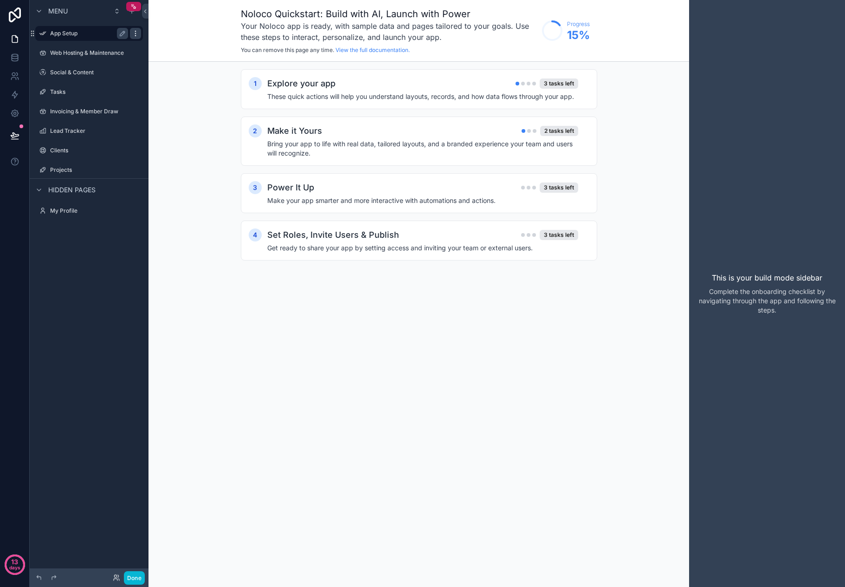
click at [139, 34] on div "scrollable content" at bounding box center [135, 33] width 11 height 11
click at [183, 39] on span "Remove" at bounding box center [177, 39] width 25 height 9
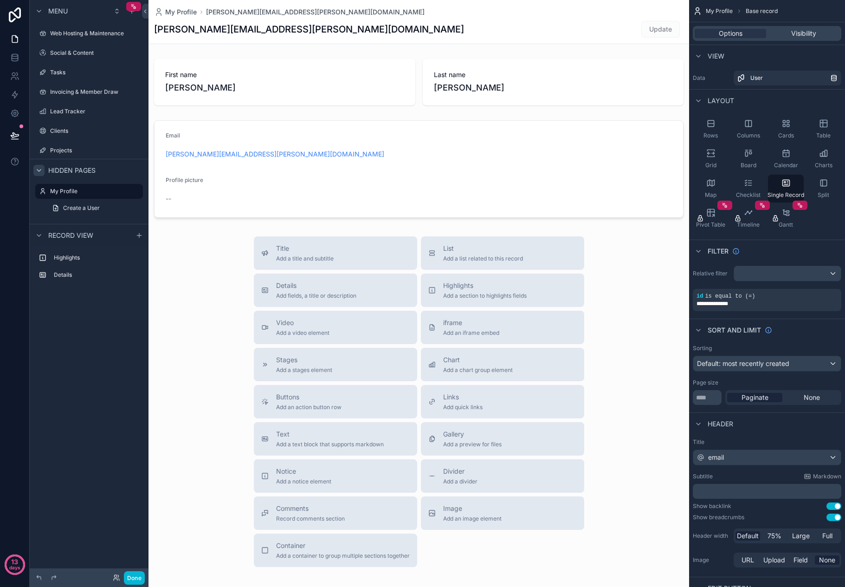
click at [41, 173] on icon "scrollable content" at bounding box center [38, 170] width 7 height 7
click at [42, 196] on icon "scrollable content" at bounding box center [38, 199] width 7 height 7
click at [80, 112] on label "Lead Tracker" at bounding box center [87, 111] width 74 height 7
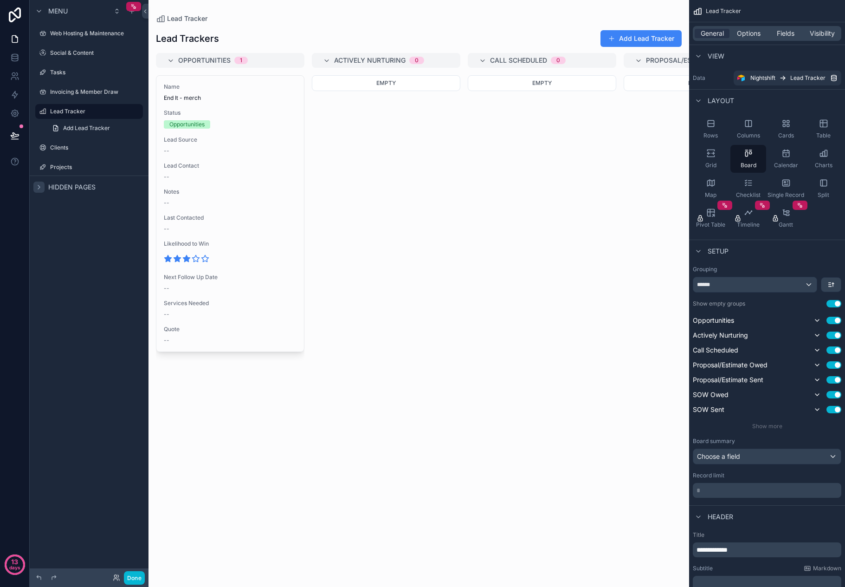
drag, startPoint x: 186, startPoint y: 574, endPoint x: 221, endPoint y: 578, distance: 35.1
click at [221, 578] on div "scrollable content" at bounding box center [419, 293] width 541 height 587
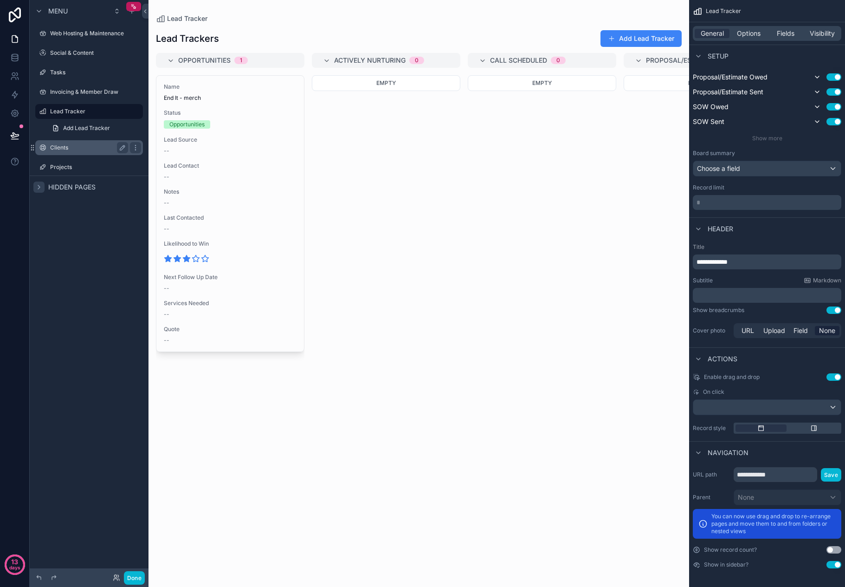
click at [92, 146] on label "Clients" at bounding box center [87, 147] width 74 height 7
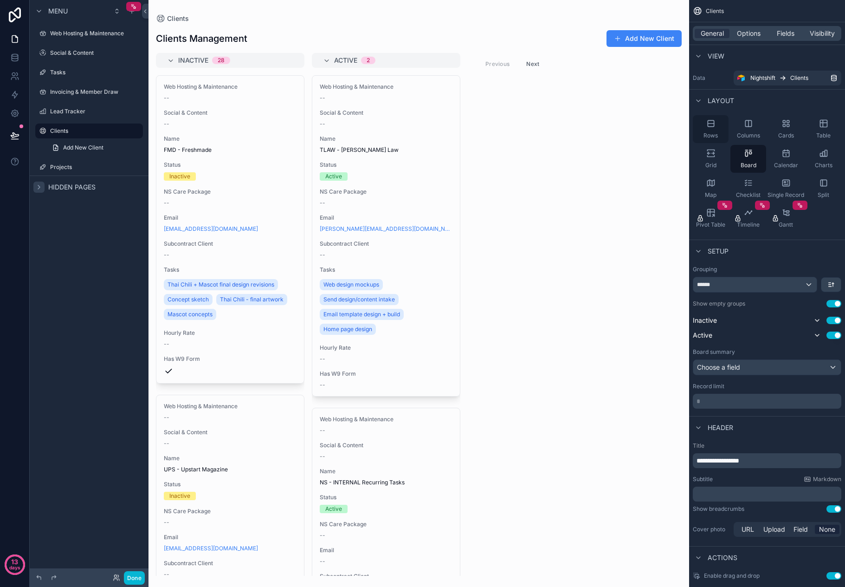
click at [717, 127] on div "Rows" at bounding box center [711, 129] width 36 height 28
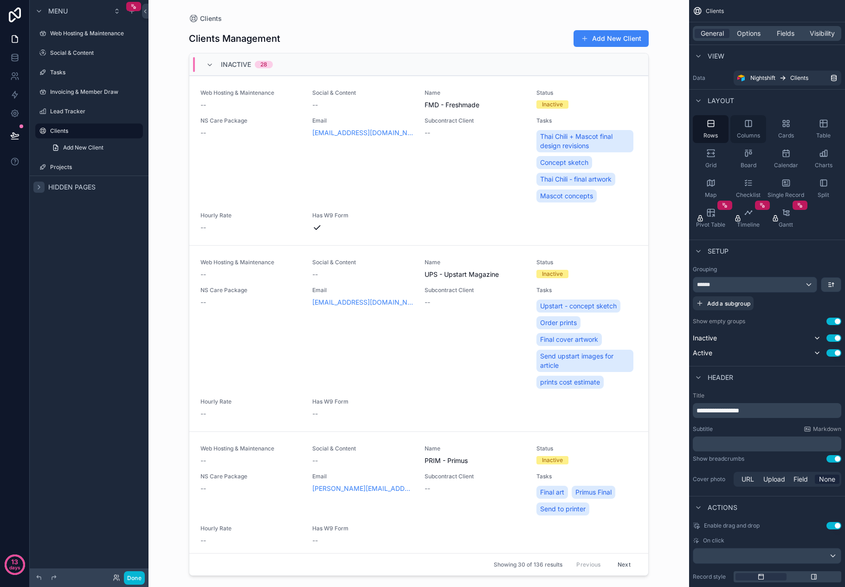
click at [749, 125] on icon "scrollable content" at bounding box center [749, 123] width 0 height 6
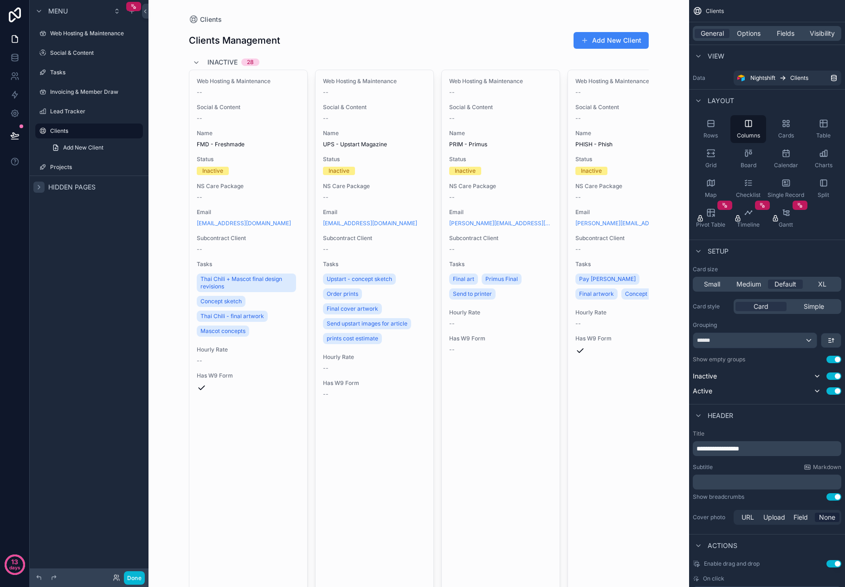
click at [195, 62] on div "scrollable content" at bounding box center [419, 565] width 475 height 1131
click at [789, 127] on icon "scrollable content" at bounding box center [786, 123] width 9 height 9
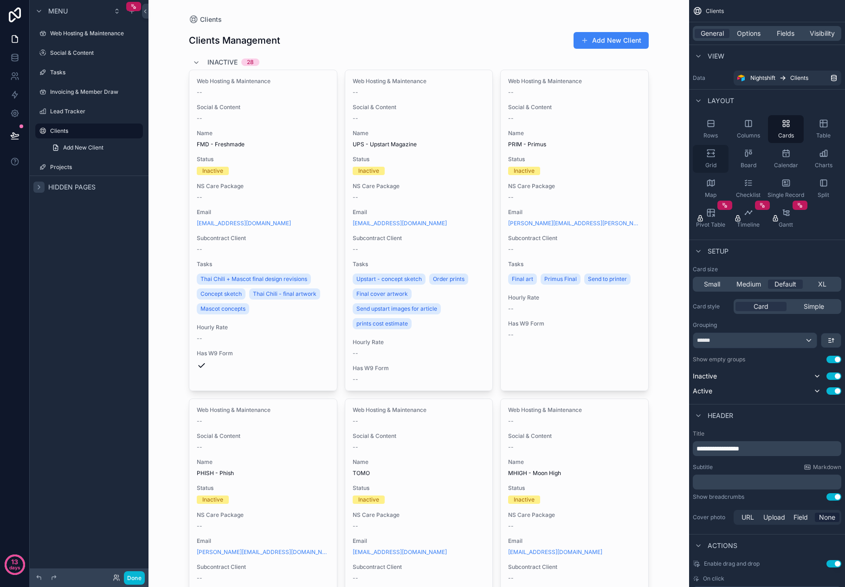
click at [712, 156] on icon "scrollable content" at bounding box center [710, 156] width 7 height 1
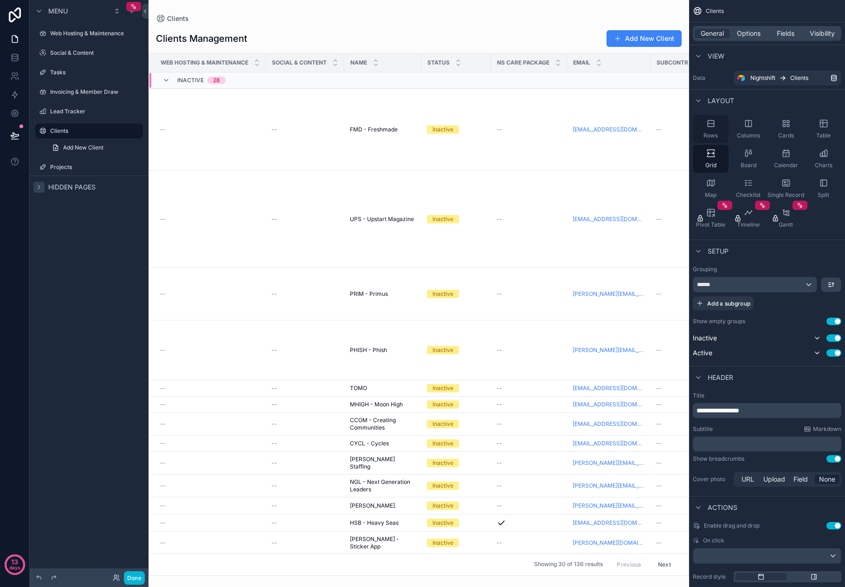
click at [715, 128] on div "Rows" at bounding box center [711, 129] width 36 height 28
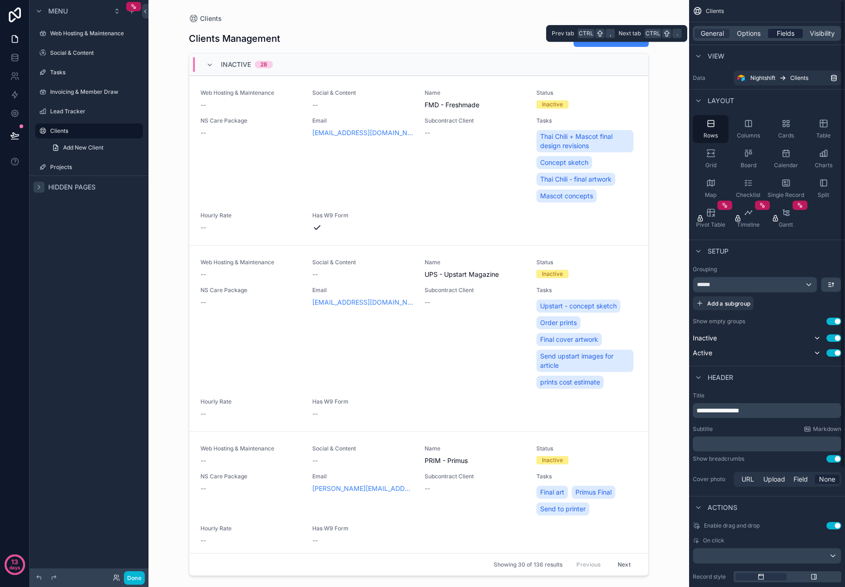
click at [788, 32] on span "Fields" at bounding box center [786, 33] width 18 height 9
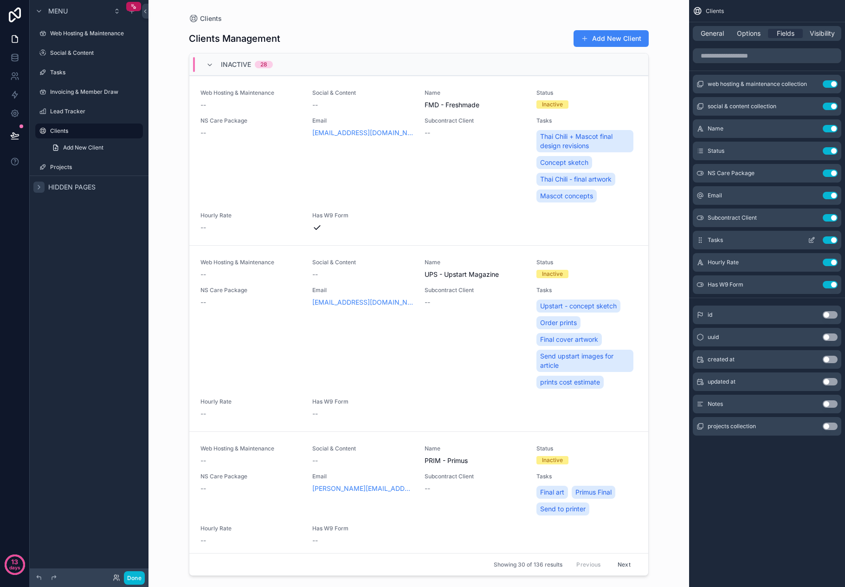
click at [833, 239] on button "Use setting" at bounding box center [830, 239] width 15 height 7
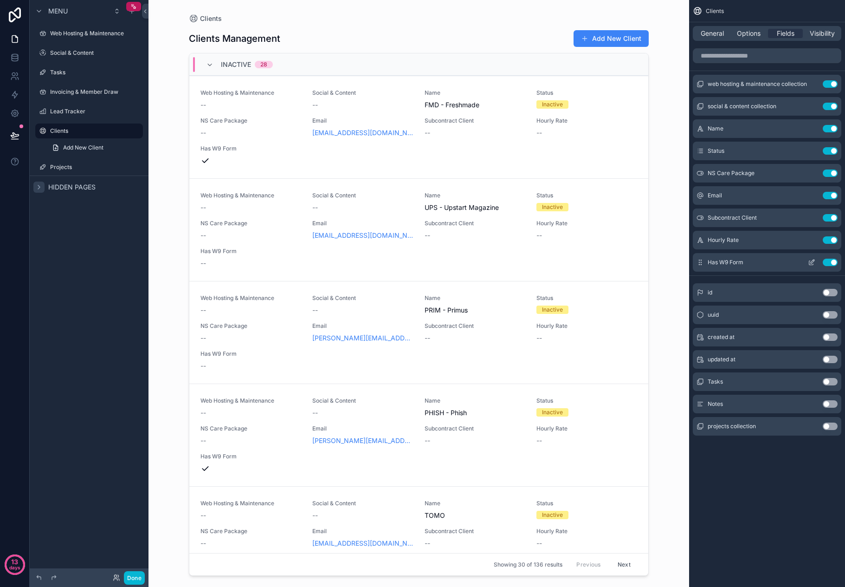
click at [830, 261] on button "Use setting" at bounding box center [830, 262] width 15 height 7
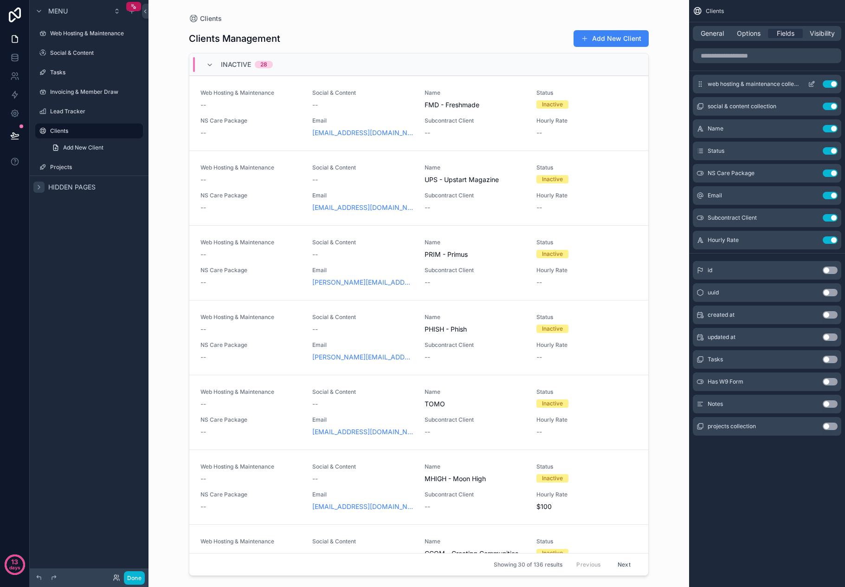
click at [832, 82] on button "Use setting" at bounding box center [830, 83] width 15 height 7
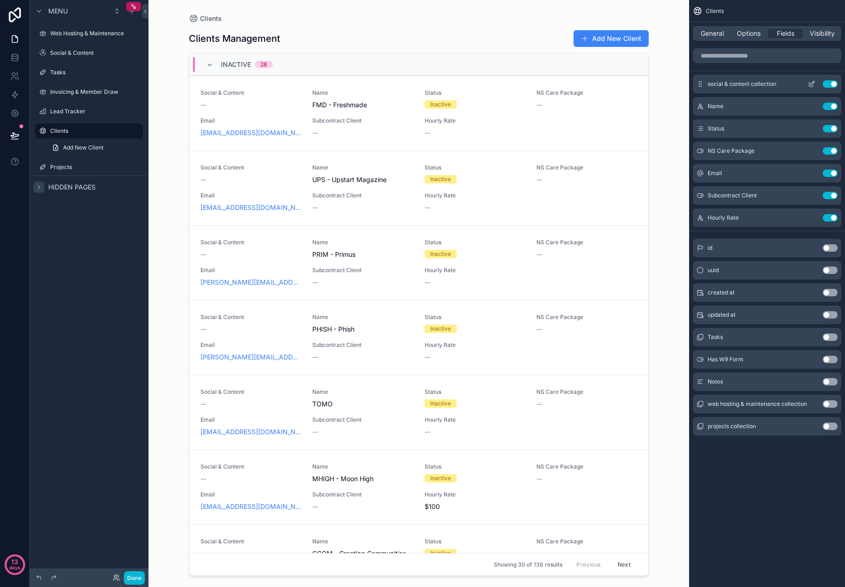
click at [832, 81] on button "Use setting" at bounding box center [830, 83] width 15 height 7
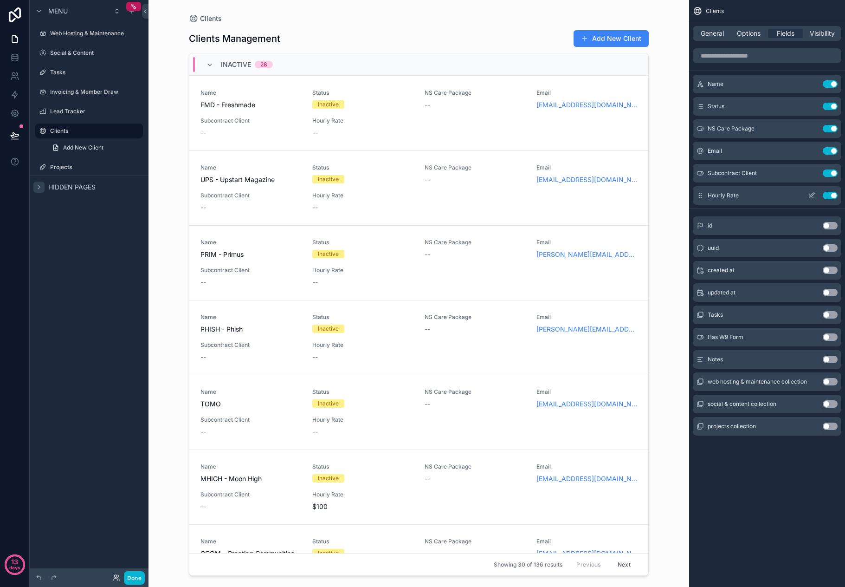
click at [832, 196] on button "Use setting" at bounding box center [830, 195] width 15 height 7
click at [831, 129] on button "Use setting" at bounding box center [830, 128] width 15 height 7
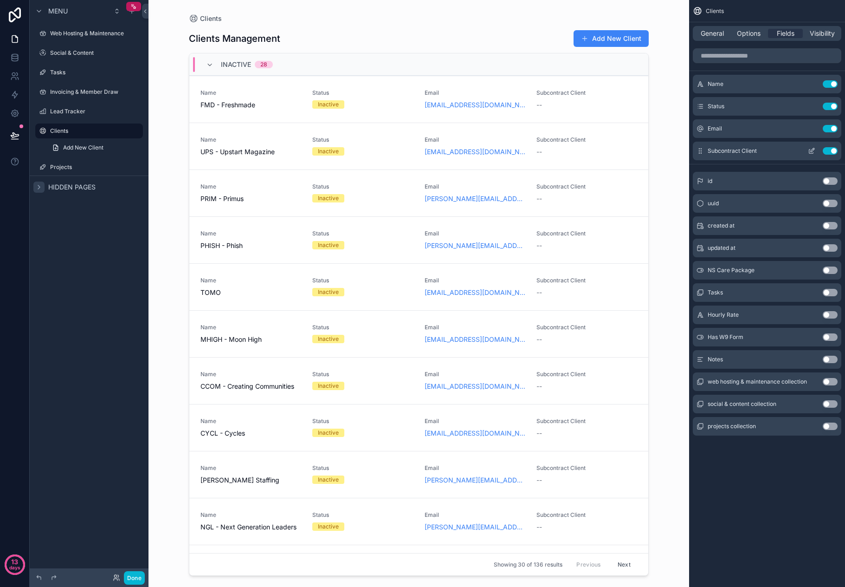
click at [831, 149] on button "Use setting" at bounding box center [830, 150] width 15 height 7
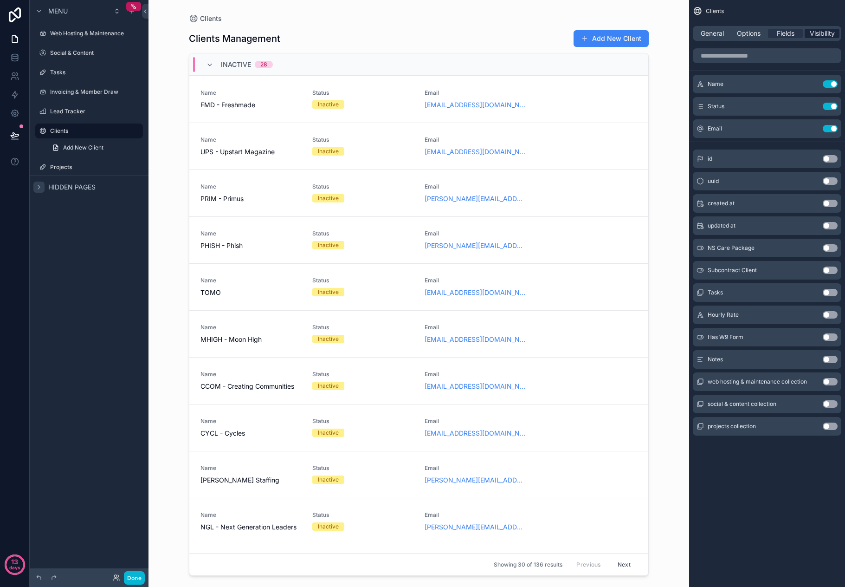
click at [825, 31] on span "Visibility" at bounding box center [822, 33] width 25 height 9
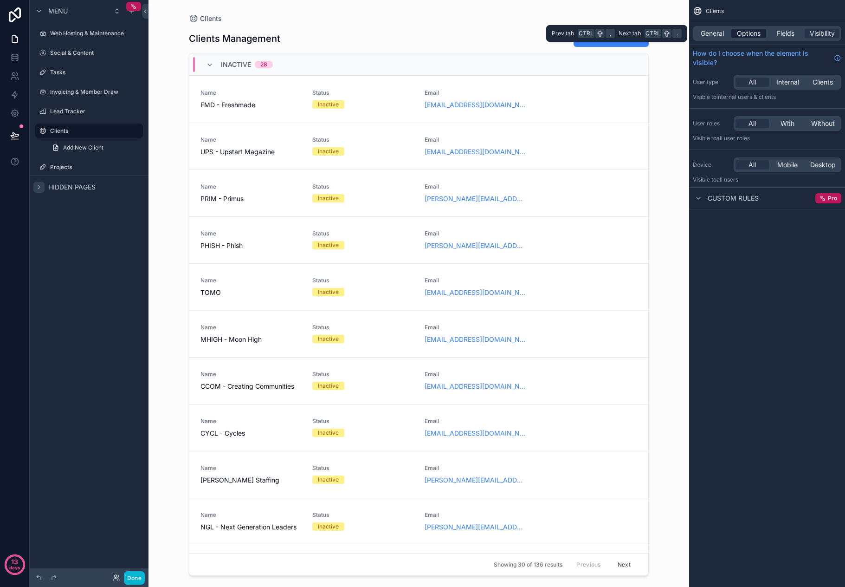
click at [737, 33] on span "Options" at bounding box center [749, 33] width 24 height 9
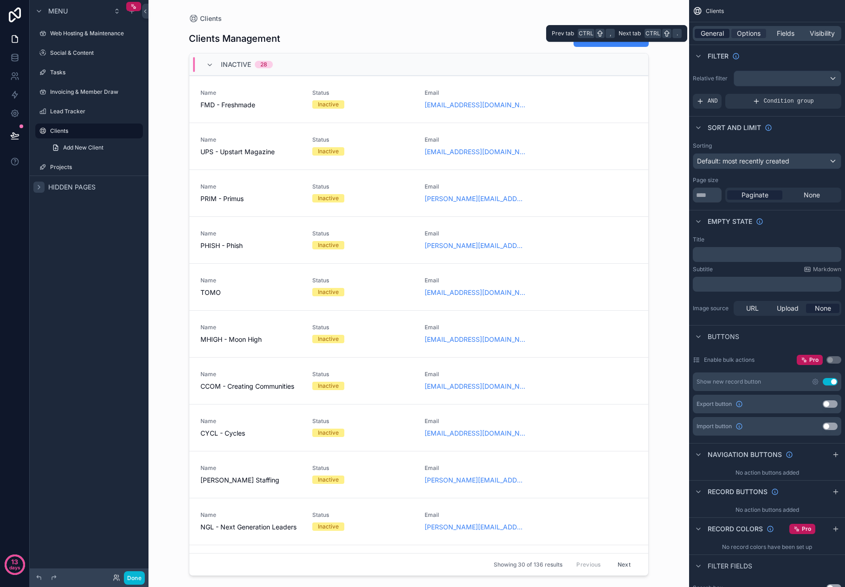
click at [714, 33] on span "General" at bounding box center [712, 33] width 23 height 9
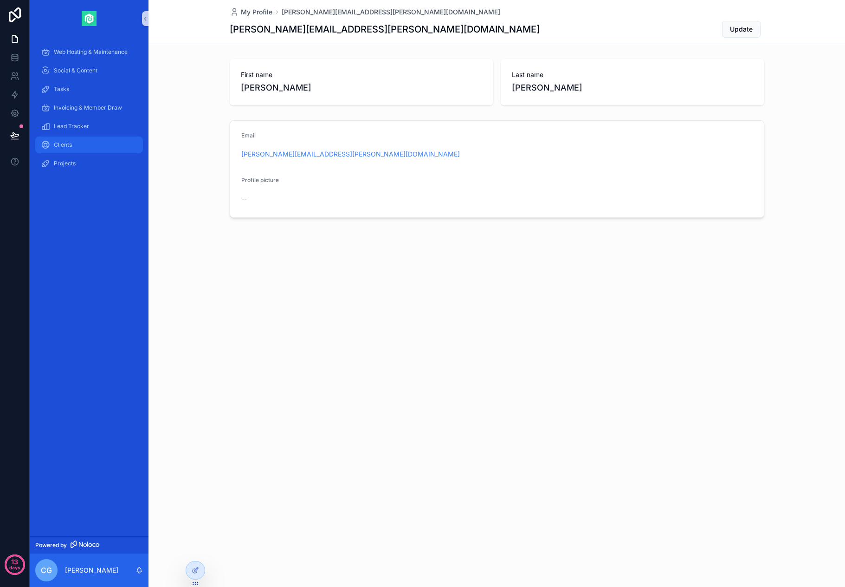
click at [86, 141] on div "Clients" at bounding box center [89, 144] width 97 height 15
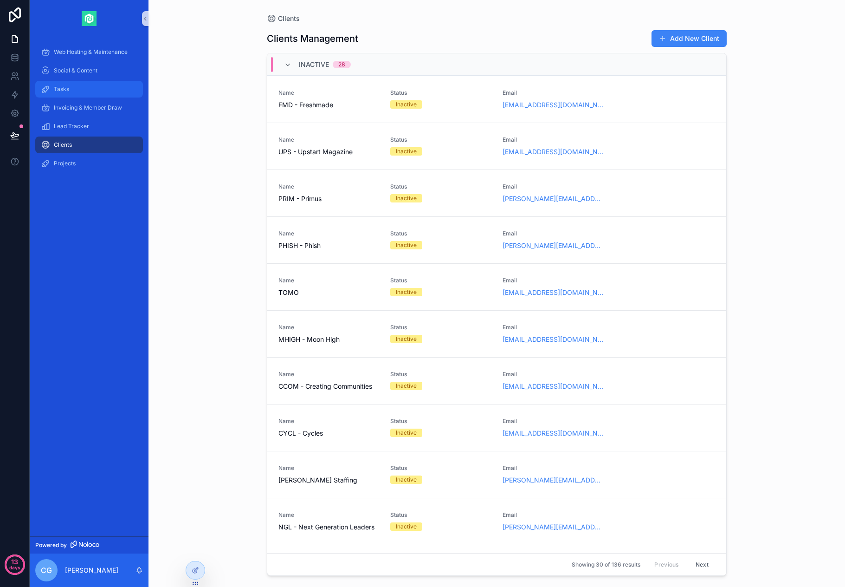
click at [78, 96] on div "Tasks" at bounding box center [89, 89] width 97 height 15
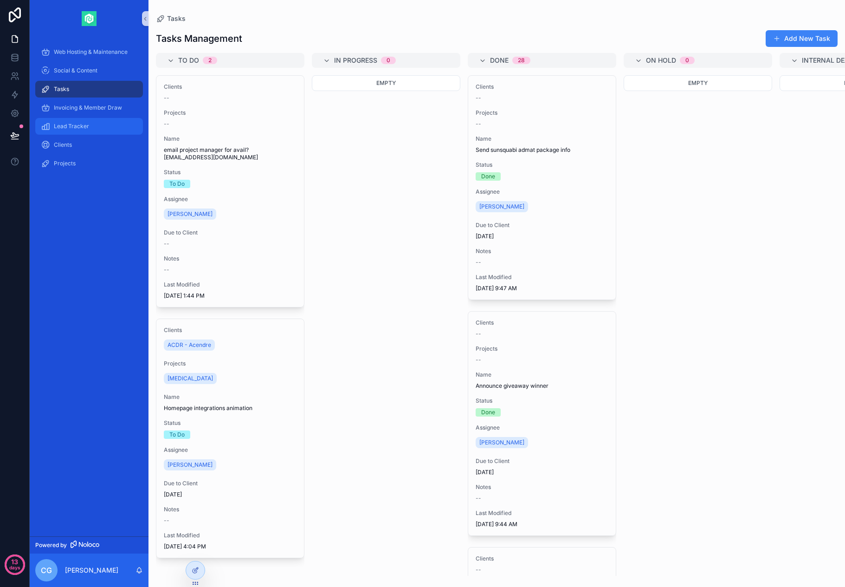
click at [79, 125] on span "Lead Tracker" at bounding box center [71, 126] width 35 height 7
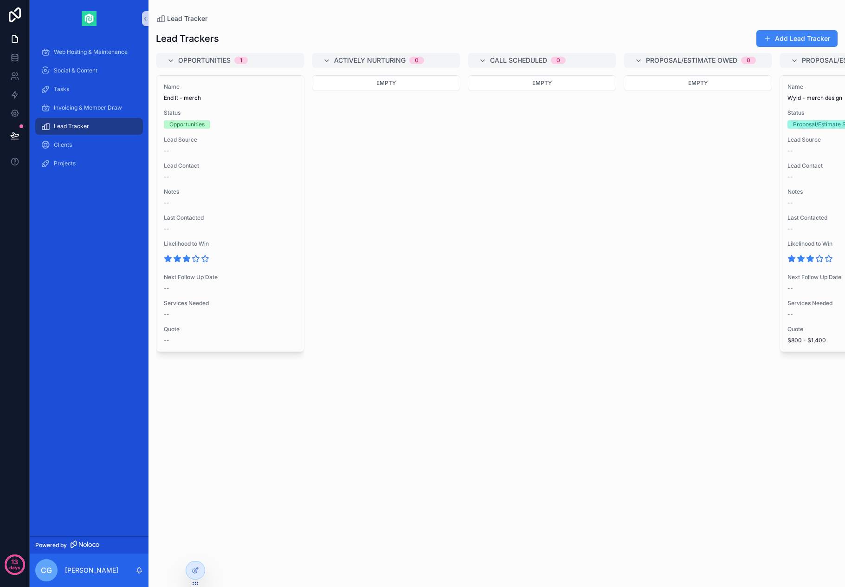
click at [90, 23] on img "scrollable content" at bounding box center [89, 18] width 15 height 15
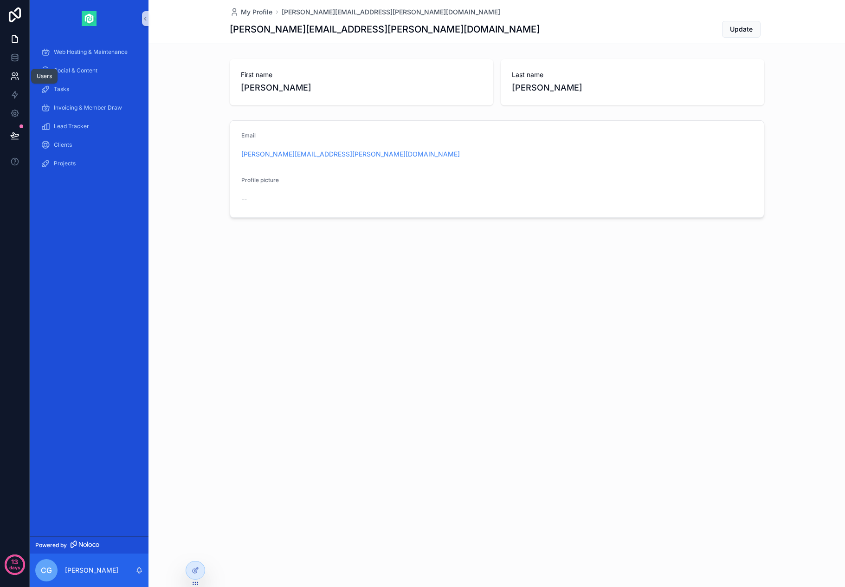
click at [12, 83] on link at bounding box center [14, 76] width 29 height 19
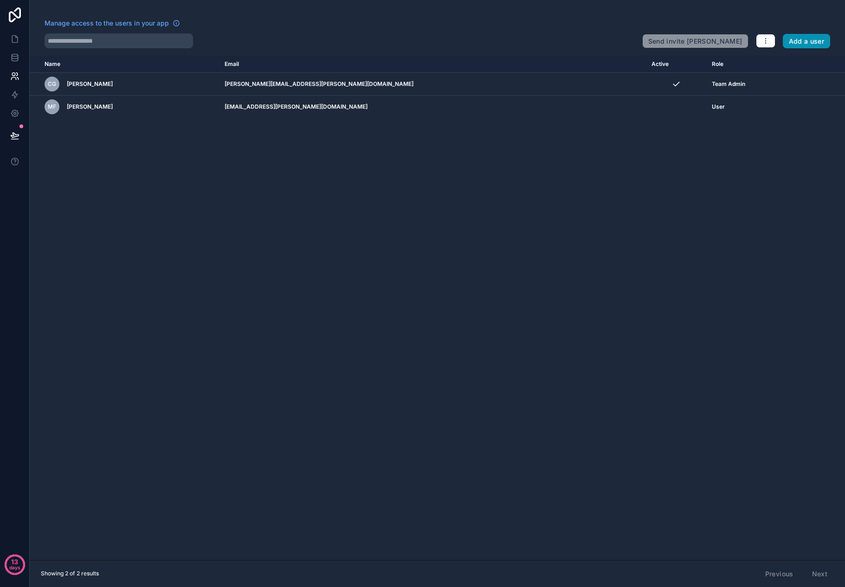
click at [798, 45] on button "Add a user" at bounding box center [807, 41] width 48 height 15
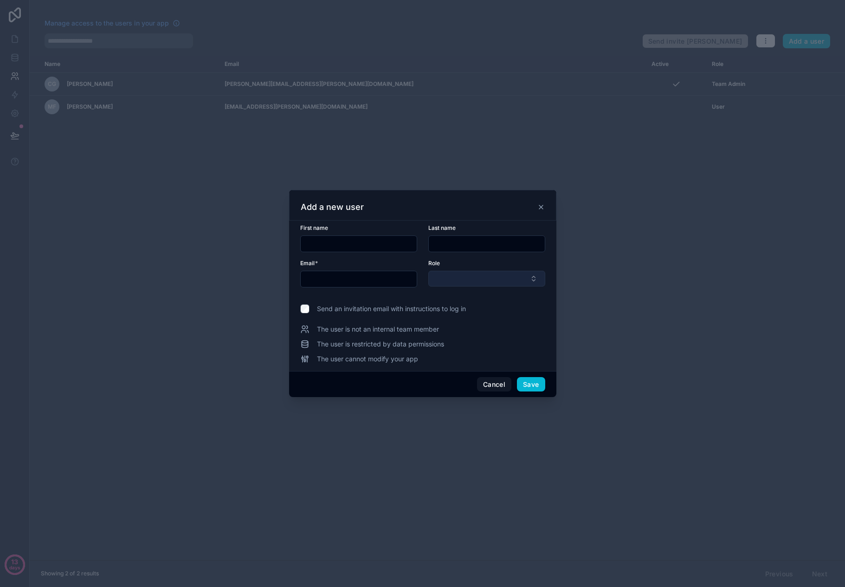
click at [456, 280] on button "Select Button" at bounding box center [486, 279] width 117 height 16
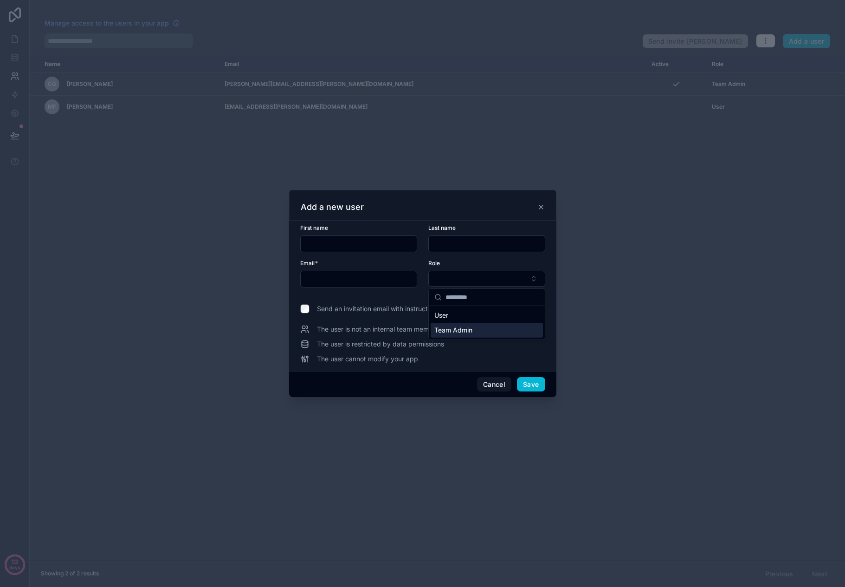
click at [478, 359] on div "The user cannot modify your app" at bounding box center [422, 358] width 245 height 9
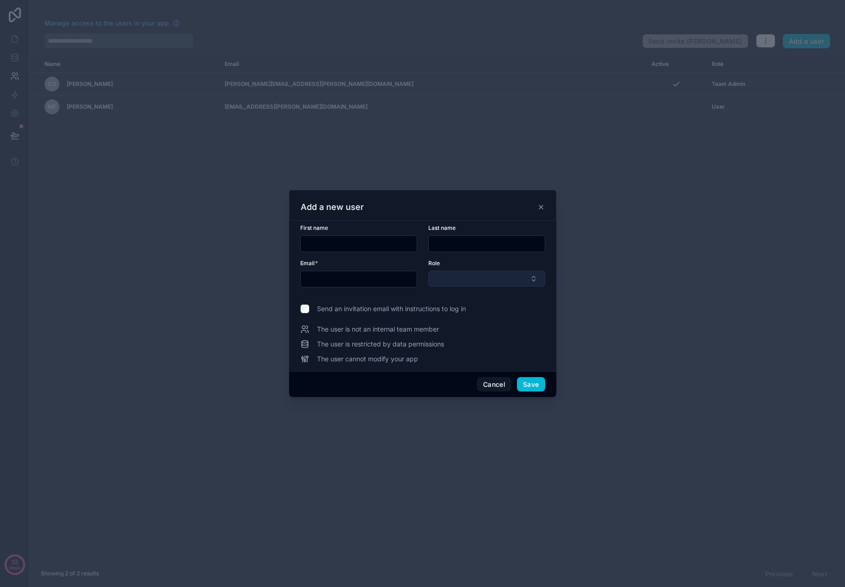
click at [464, 277] on button "Select Button" at bounding box center [486, 279] width 117 height 16
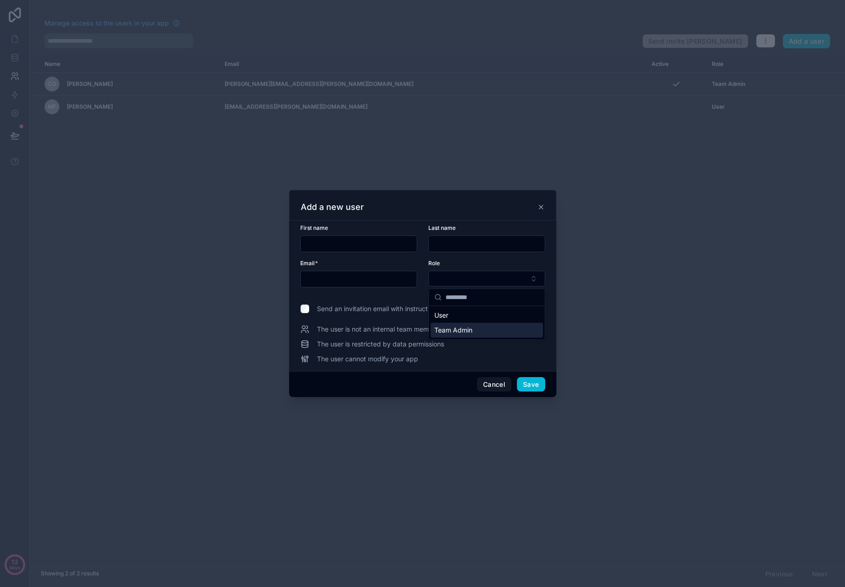
click at [474, 331] on div "Team Admin" at bounding box center [487, 330] width 112 height 15
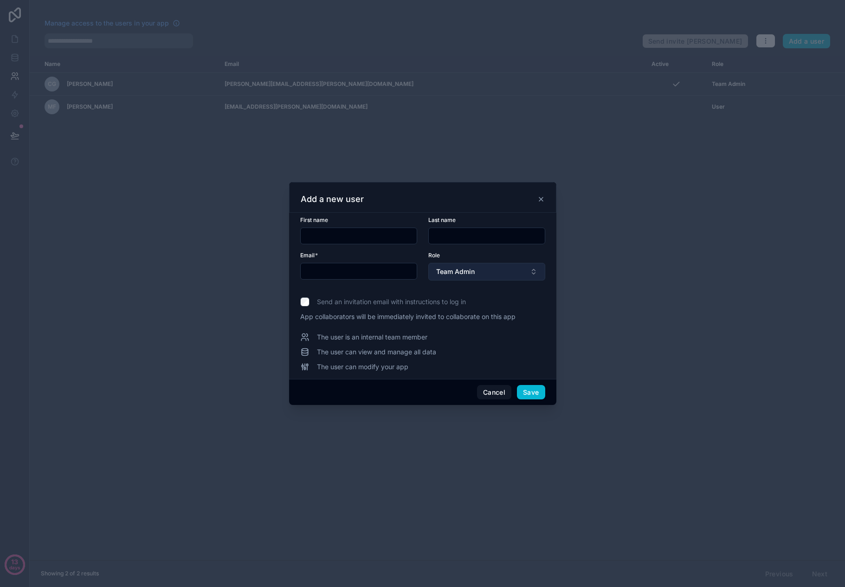
click at [468, 274] on span "Team Admin" at bounding box center [455, 271] width 39 height 9
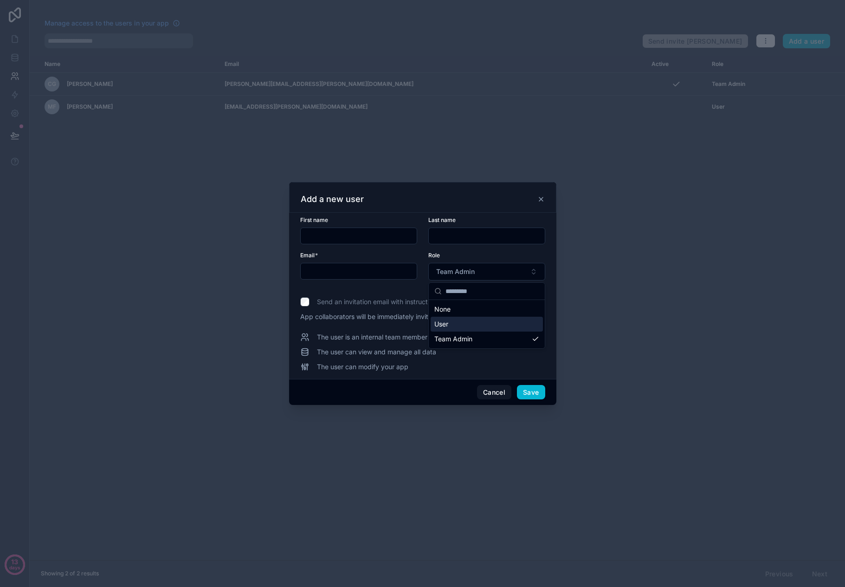
click at [474, 324] on div "User" at bounding box center [487, 324] width 112 height 15
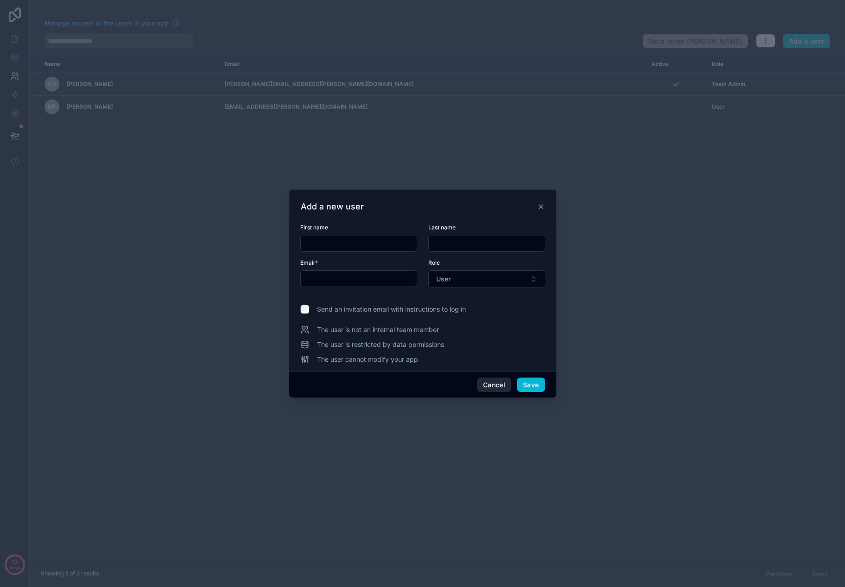
click at [493, 388] on button "Cancel" at bounding box center [494, 384] width 34 height 15
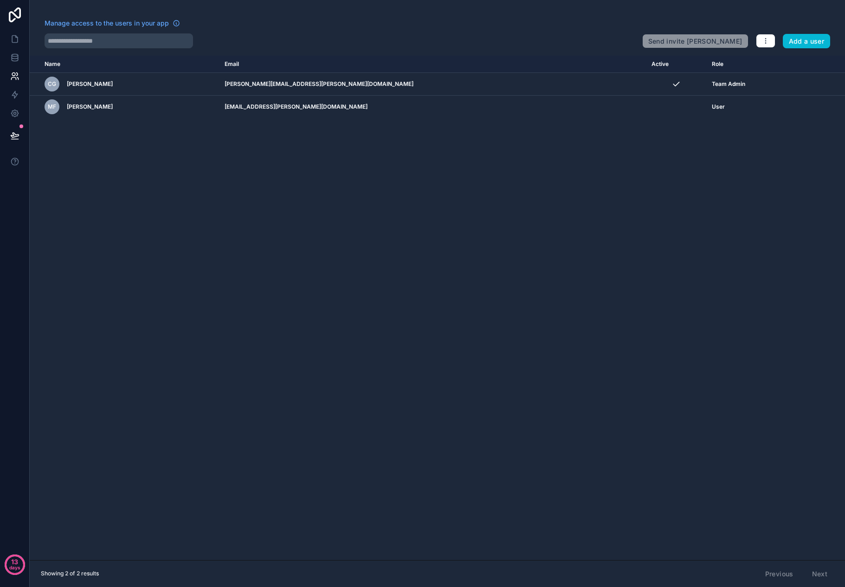
click at [329, 265] on div "Name Email Active Role [DOMAIN_NAME] CG [PERSON_NAME] [PERSON_NAME][EMAIL_ADDRE…" at bounding box center [438, 308] width 816 height 504
click at [13, 42] on icon at bounding box center [14, 38] width 9 height 9
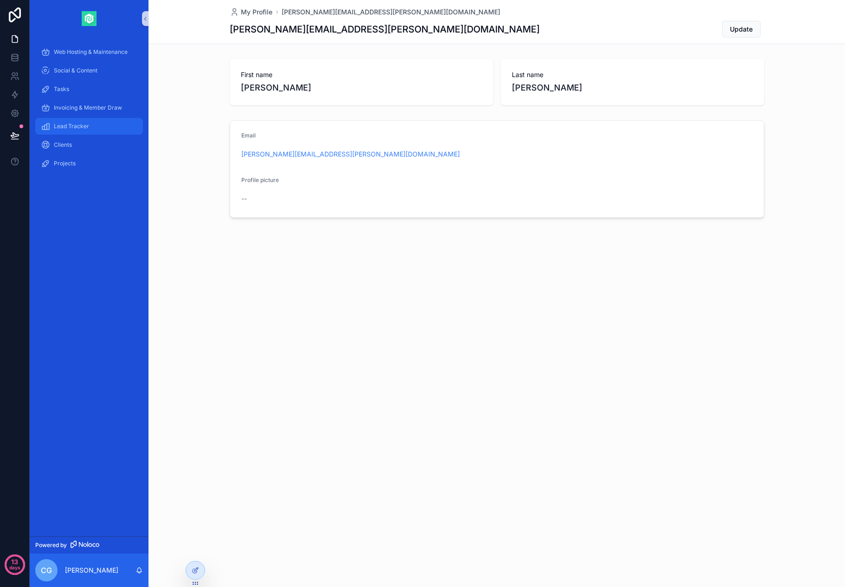
click at [73, 126] on span "Lead Tracker" at bounding box center [71, 126] width 35 height 7
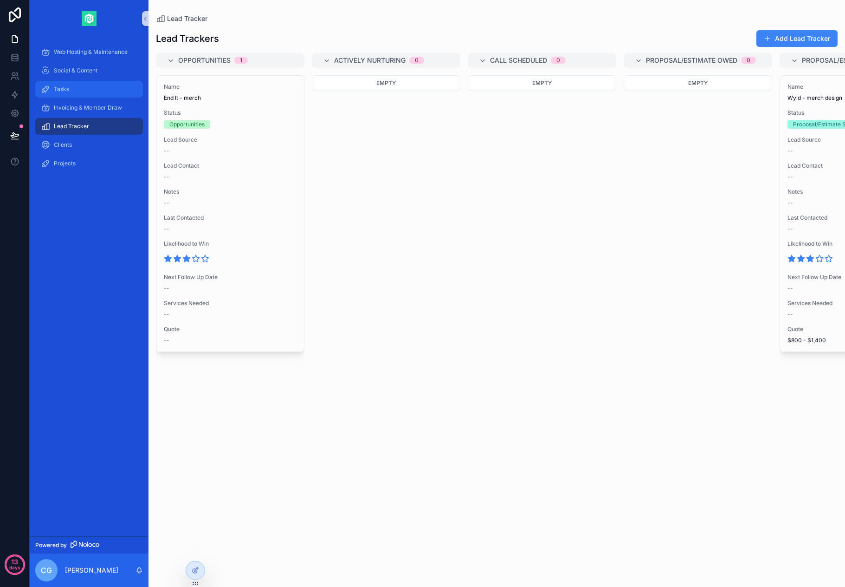
click at [66, 93] on div "Tasks" at bounding box center [89, 89] width 97 height 15
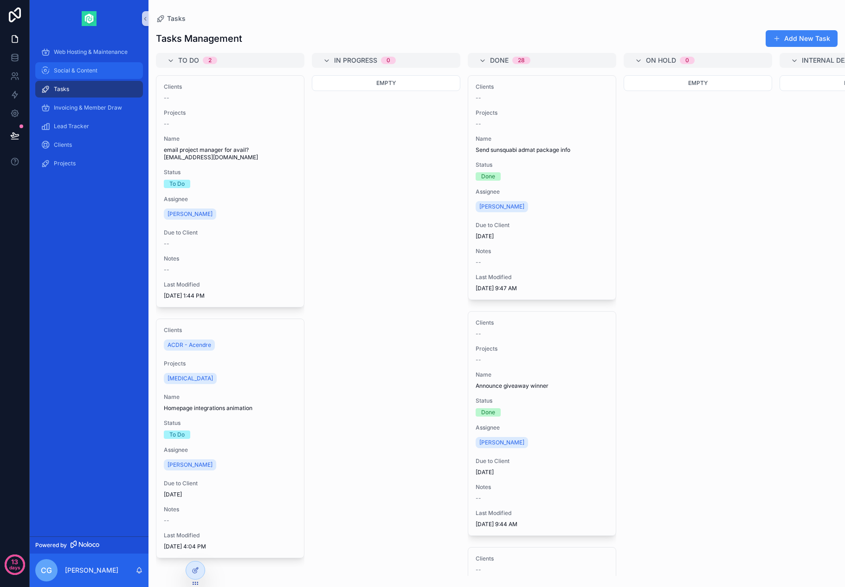
click at [90, 74] on div "Social & Content" at bounding box center [89, 70] width 97 height 15
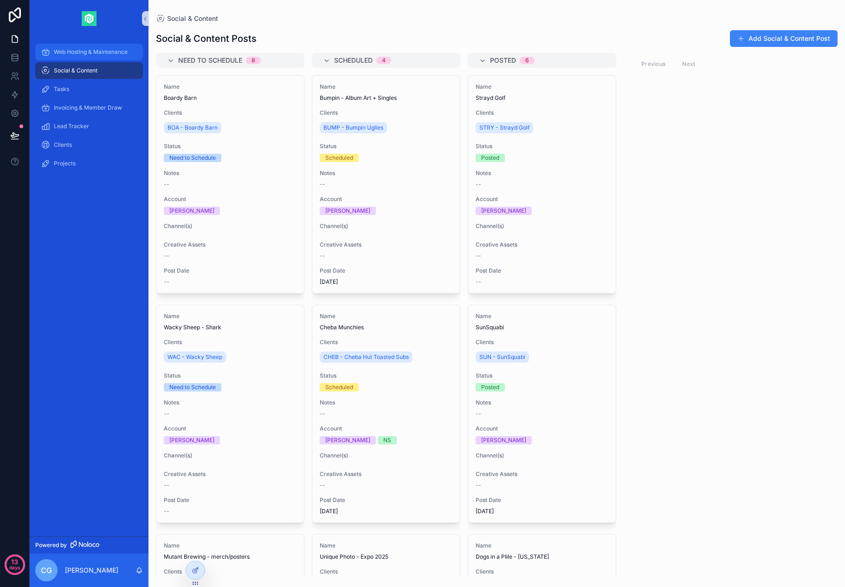
click at [82, 54] on span "Web Hosting & Maintenance" at bounding box center [91, 51] width 74 height 7
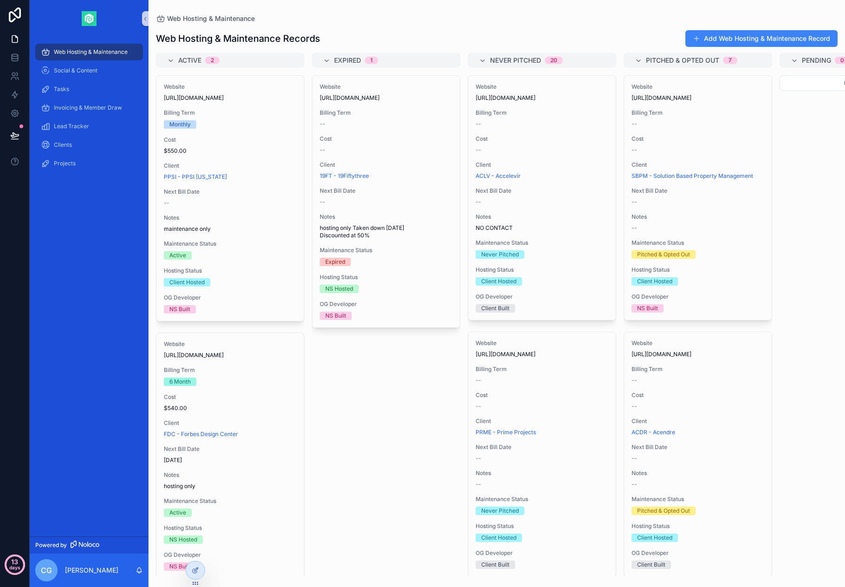
click at [18, 565] on p "days" at bounding box center [14, 567] width 11 height 13
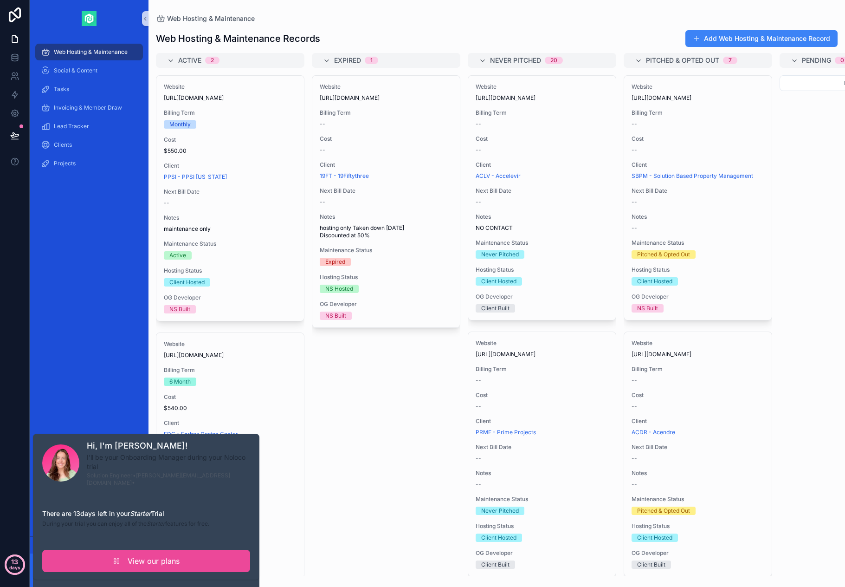
click at [20, 563] on circle at bounding box center [15, 564] width 19 height 19
click at [93, 322] on div "Web Hosting & Maintenance Social & Content Tasks Invoicing & Member Draw Lead T…" at bounding box center [89, 286] width 119 height 499
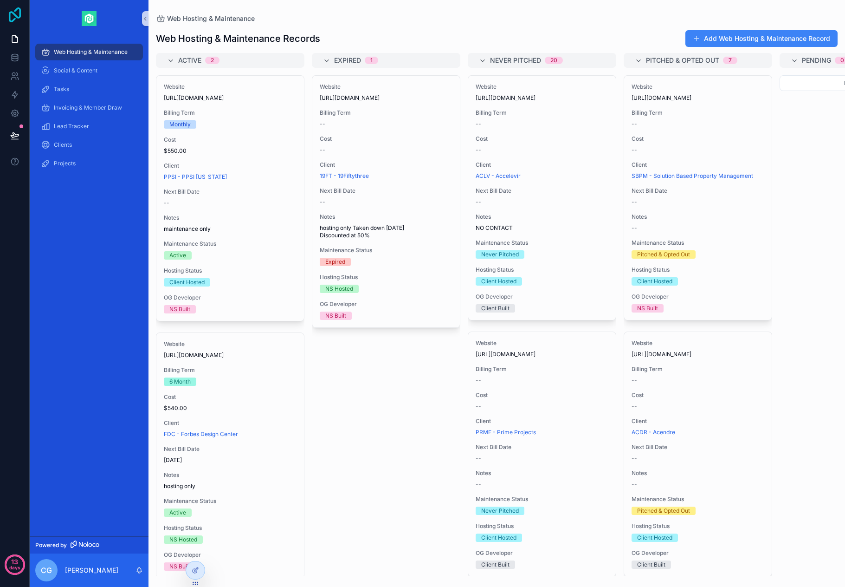
click at [23, 12] on icon at bounding box center [15, 14] width 19 height 15
